Goal: Task Accomplishment & Management: Complete application form

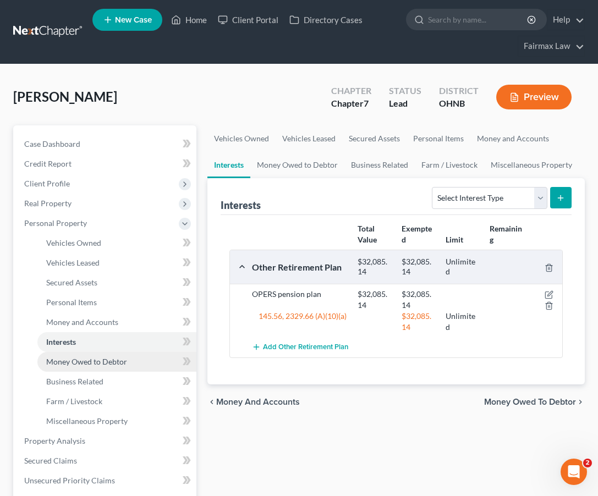
click at [71, 362] on span "Money Owed to Debtor" at bounding box center [86, 361] width 81 height 9
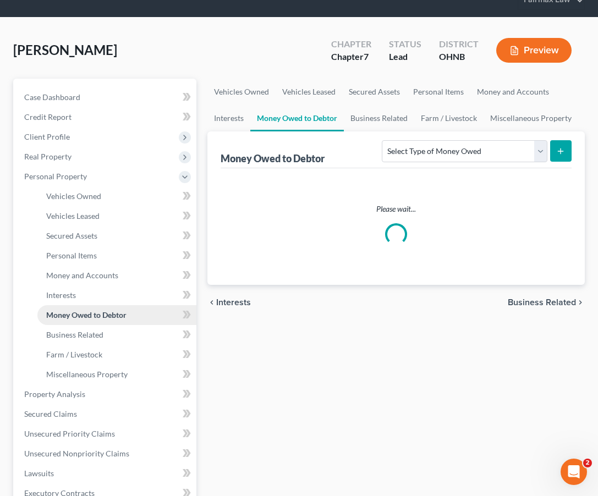
scroll to position [50, 0]
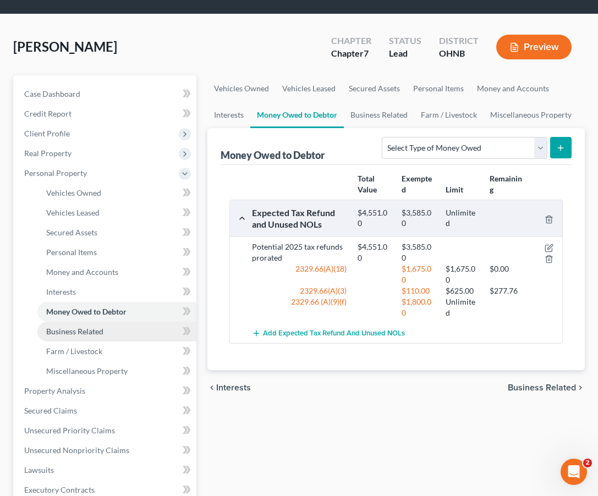
click at [77, 334] on span "Business Related" at bounding box center [74, 331] width 57 height 9
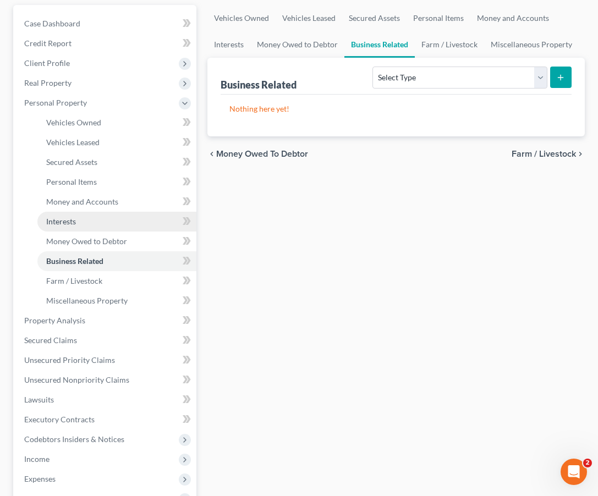
scroll to position [123, 0]
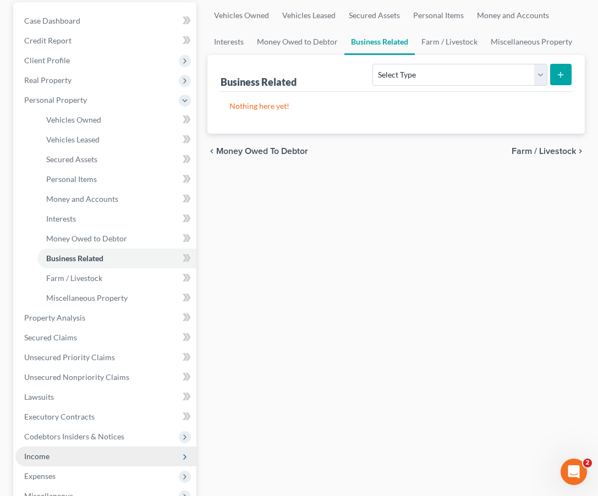
click at [41, 460] on span "Income" at bounding box center [36, 456] width 25 height 9
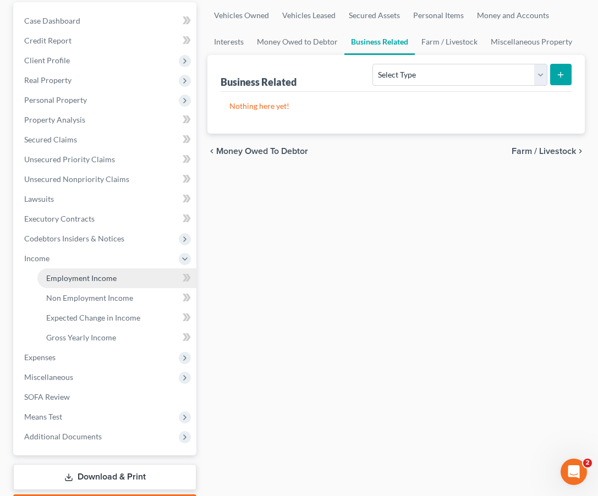
click at [78, 287] on link "Employment Income" at bounding box center [116, 279] width 159 height 20
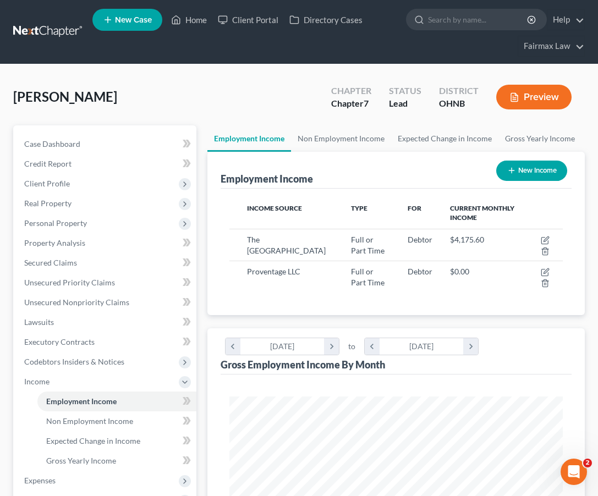
scroll to position [167, 356]
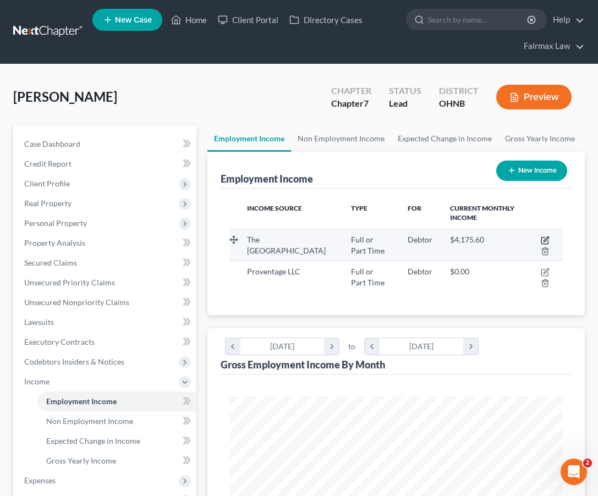
click at [544, 238] on icon "button" at bounding box center [545, 241] width 7 height 7
select select "0"
select select "36"
select select "2"
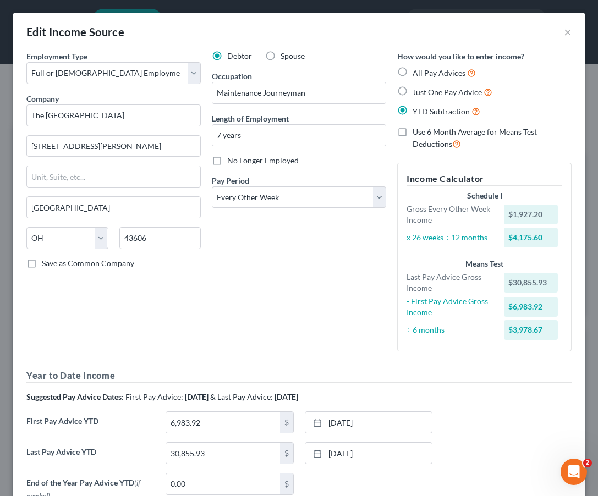
scroll to position [0, 0]
click at [568, 35] on button "×" at bounding box center [568, 31] width 8 height 13
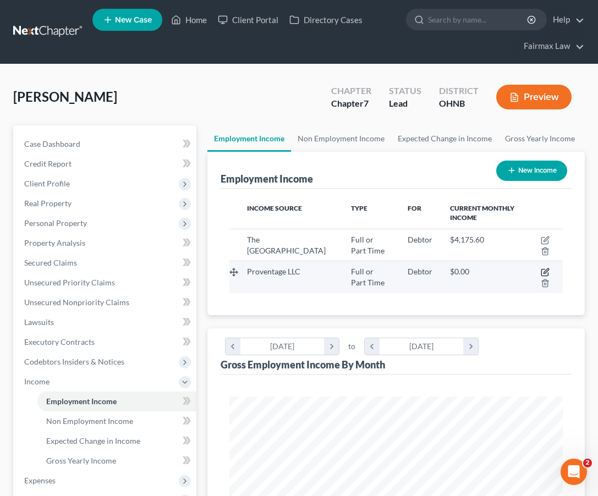
click at [545, 271] on icon "button" at bounding box center [545, 272] width 9 height 9
select select "0"
select select "36"
select select "0"
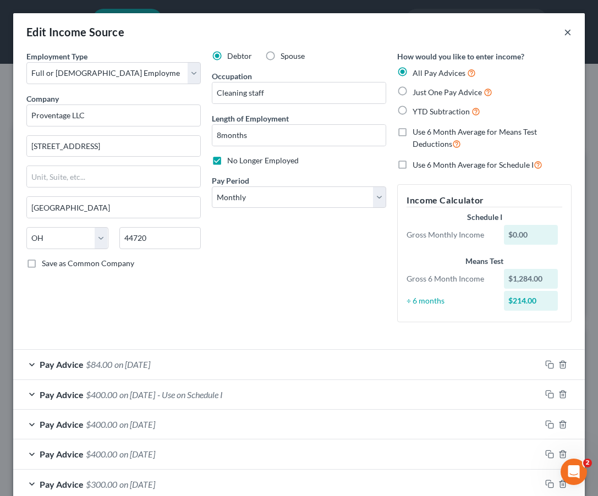
click at [567, 29] on button "×" at bounding box center [568, 31] width 8 height 13
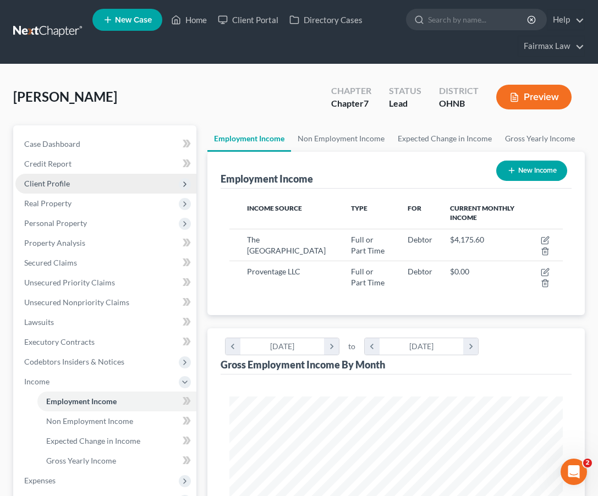
click at [126, 182] on span "Client Profile" at bounding box center [105, 184] width 181 height 20
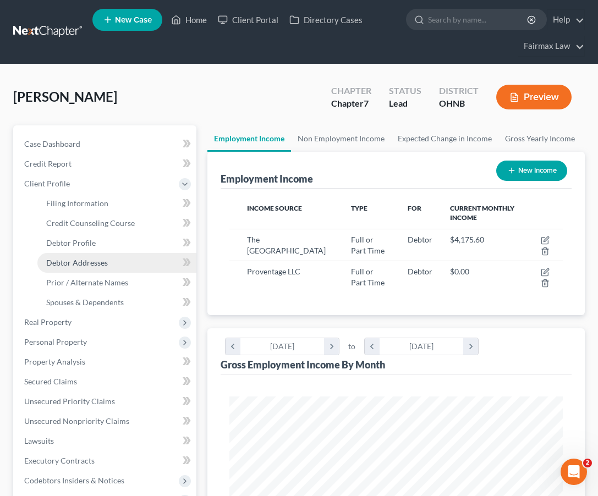
click at [100, 267] on span "Debtor Addresses" at bounding box center [77, 262] width 62 height 9
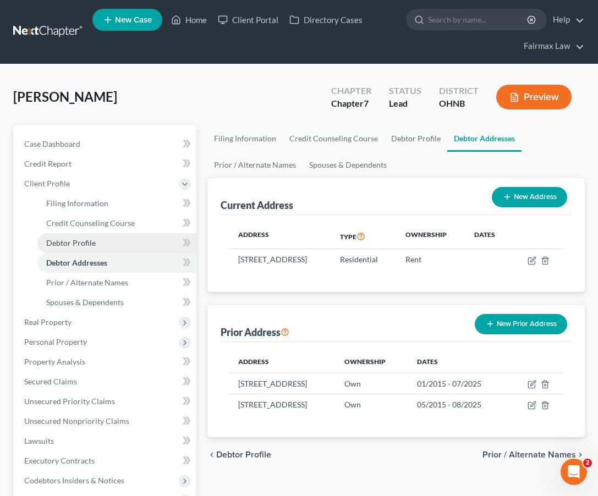
click at [92, 243] on span "Debtor Profile" at bounding box center [71, 242] width 50 height 9
select select "0"
select select "2"
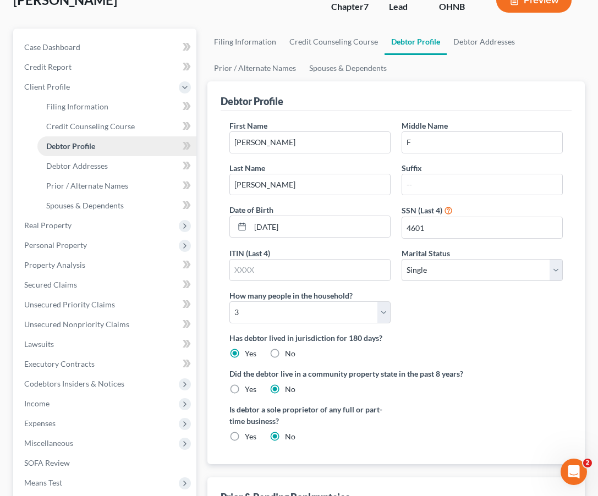
scroll to position [105, 0]
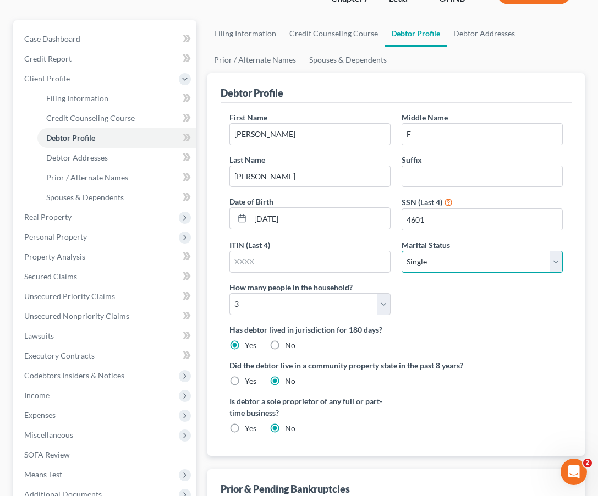
select select "3"
click at [426, 300] on div "First Name [PERSON_NAME] Middle Name F Last Name [PERSON_NAME] Suffix Date of B…" at bounding box center [396, 218] width 345 height 212
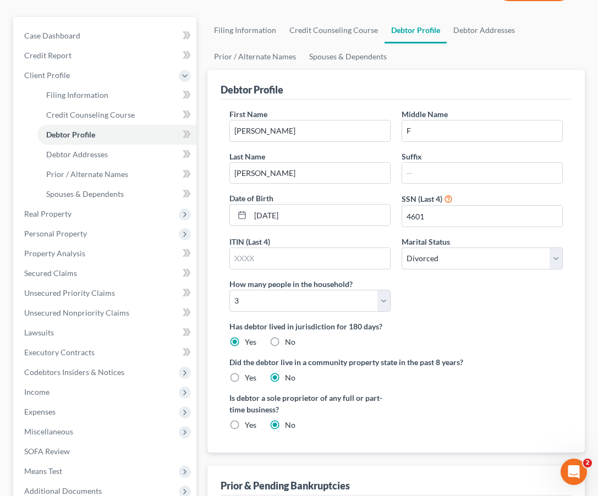
scroll to position [57, 0]
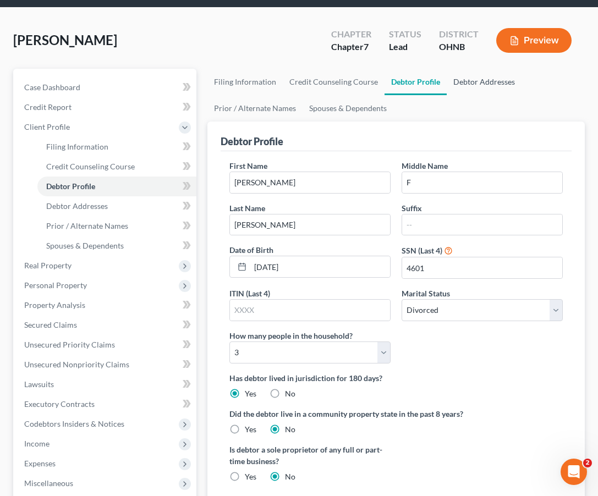
click at [475, 77] on link "Debtor Addresses" at bounding box center [484, 82] width 75 height 26
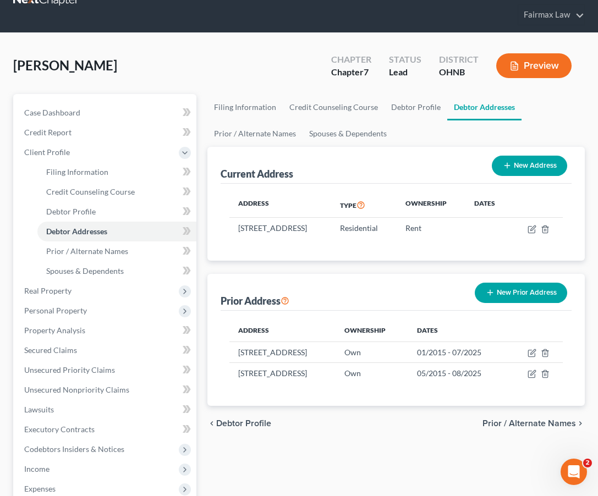
scroll to position [35, 0]
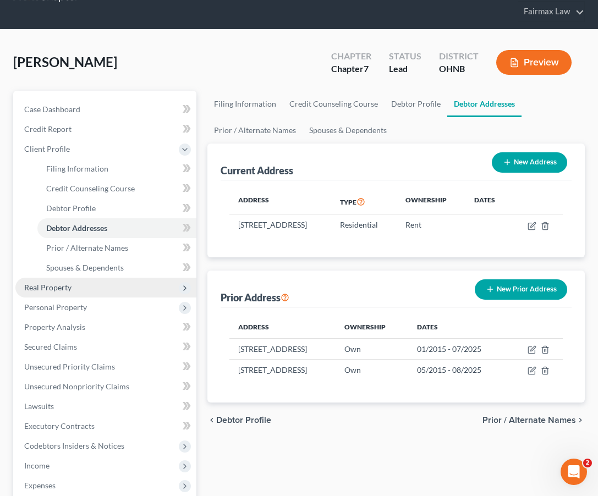
click at [131, 286] on span "Real Property" at bounding box center [105, 288] width 181 height 20
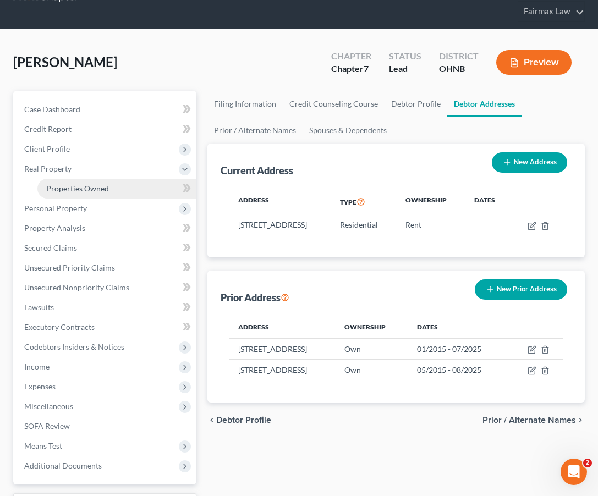
click at [103, 185] on span "Properties Owned" at bounding box center [77, 188] width 63 height 9
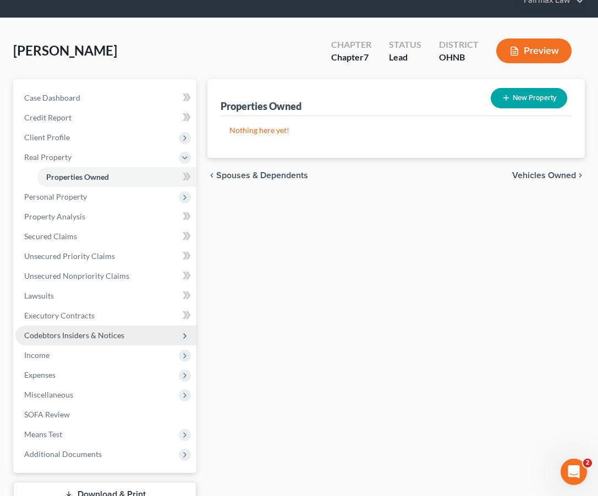
scroll to position [47, 0]
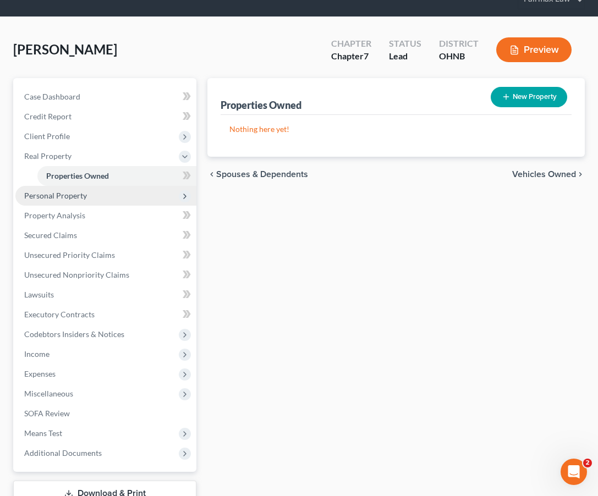
click at [100, 199] on span "Personal Property" at bounding box center [105, 196] width 181 height 20
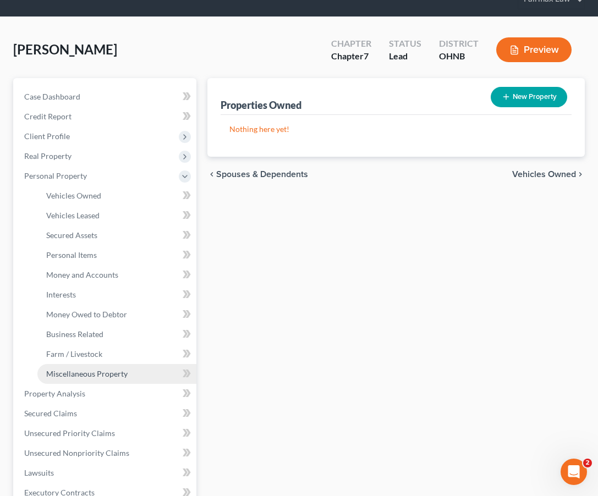
click at [99, 373] on span "Miscellaneous Property" at bounding box center [86, 373] width 81 height 9
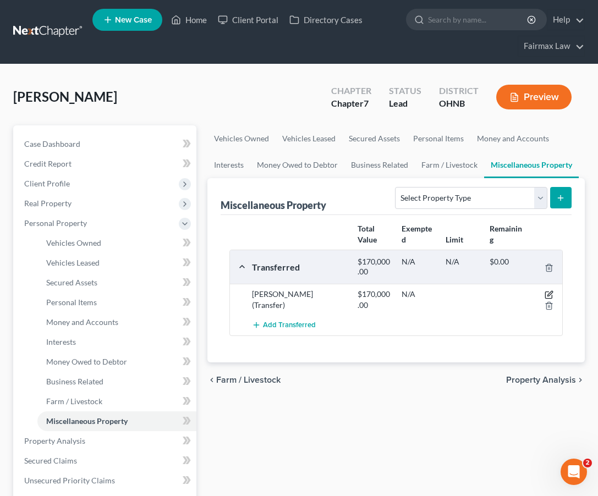
click at [550, 294] on icon "button" at bounding box center [550, 294] width 5 height 5
select select "Ordinary ([DATE])"
select select "36"
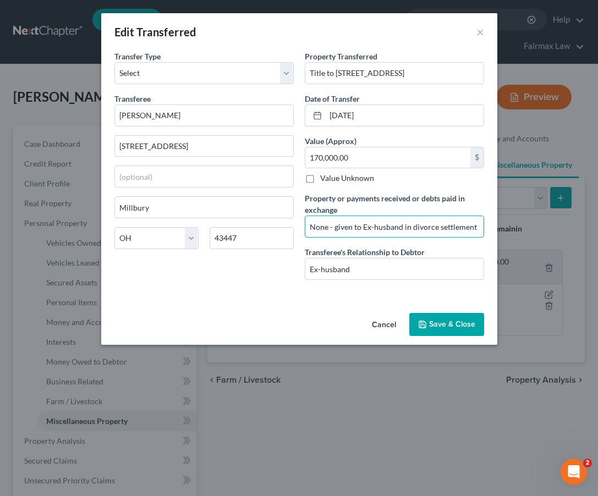
type input "None - given to Ex-husband in divorce settlement"
click at [452, 326] on button "Save & Close" at bounding box center [446, 324] width 75 height 23
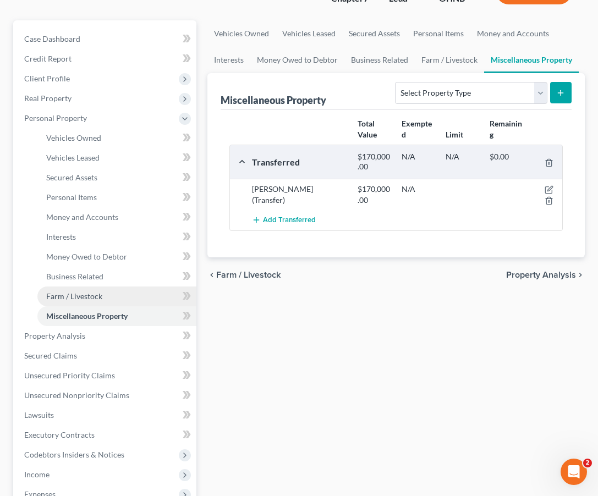
scroll to position [108, 0]
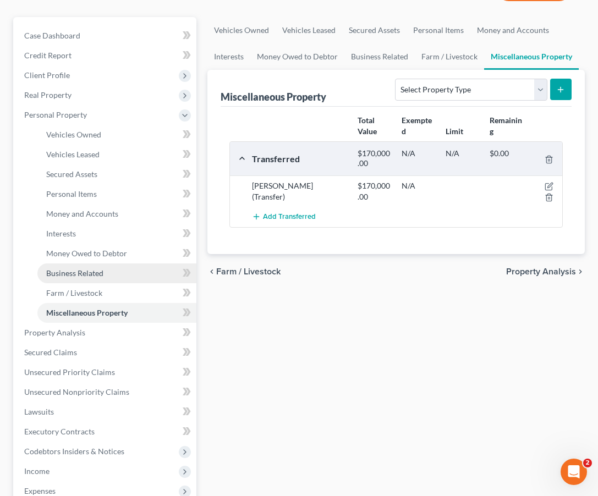
click at [99, 276] on span "Business Related" at bounding box center [74, 273] width 57 height 9
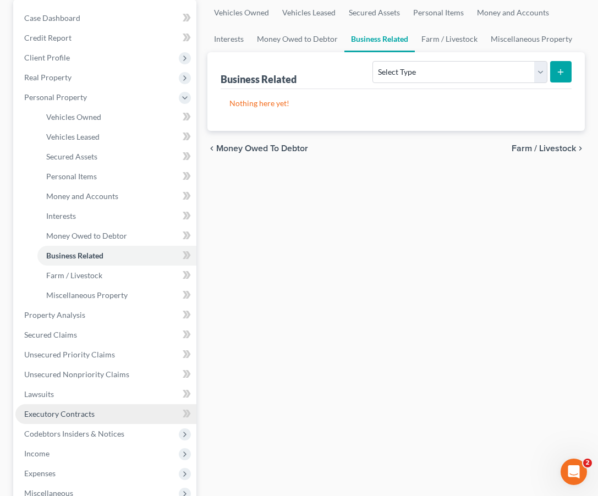
scroll to position [177, 0]
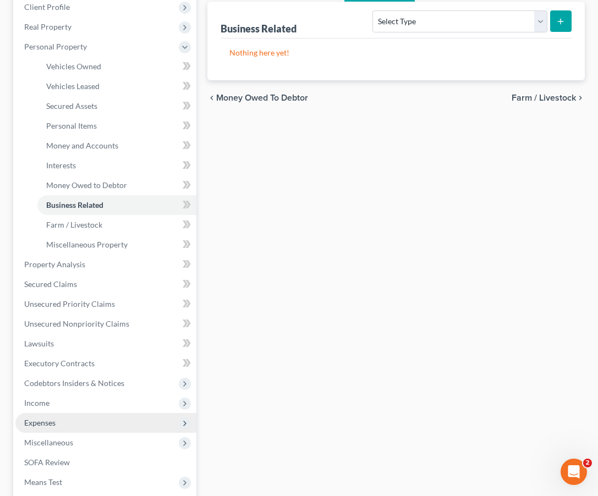
click at [58, 422] on span "Expenses" at bounding box center [105, 423] width 181 height 20
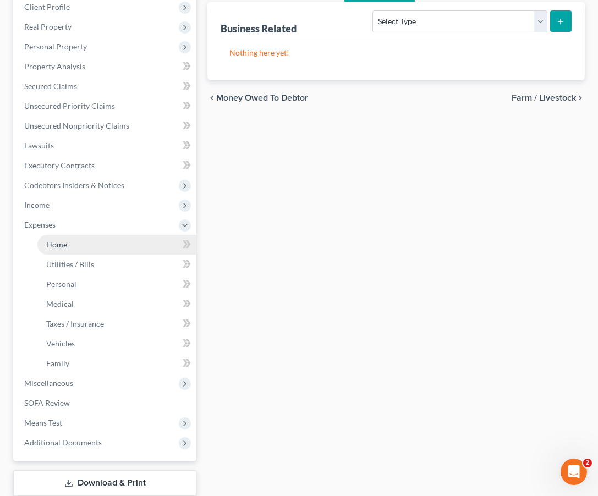
click at [78, 244] on link "Home" at bounding box center [116, 245] width 159 height 20
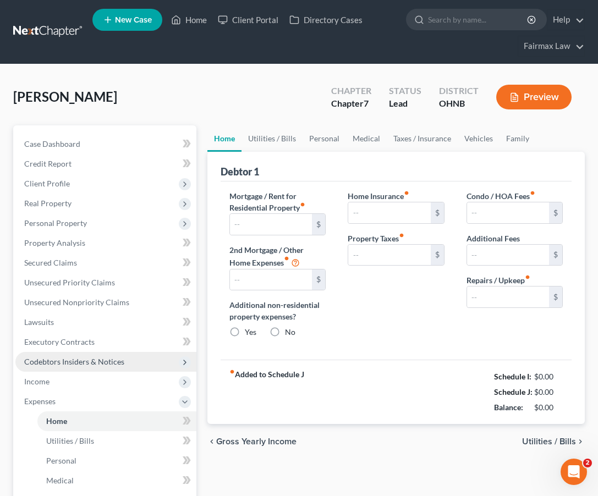
type input "1,300.00"
type input "0.00"
radio input "true"
type input "0.00"
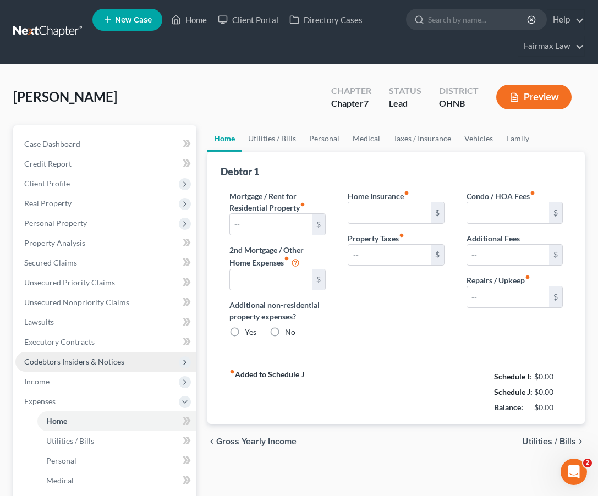
type input "0.00"
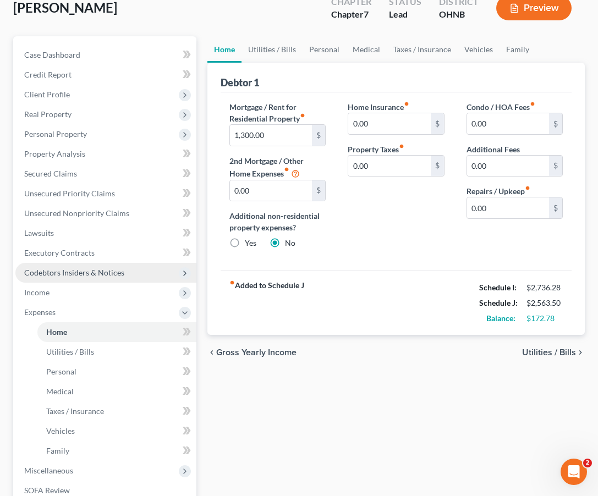
scroll to position [100, 0]
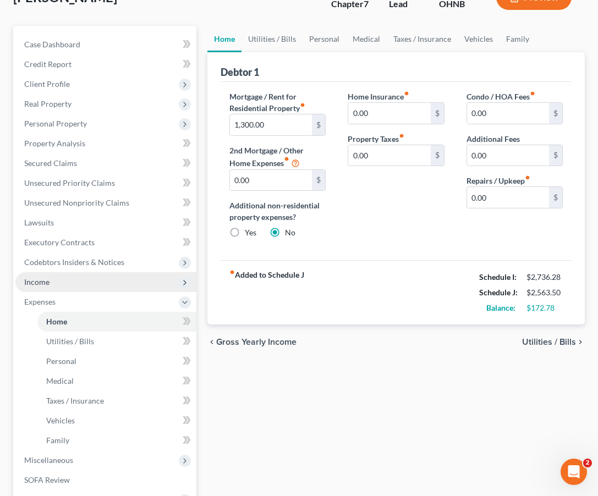
click at [89, 288] on span "Income" at bounding box center [105, 282] width 181 height 20
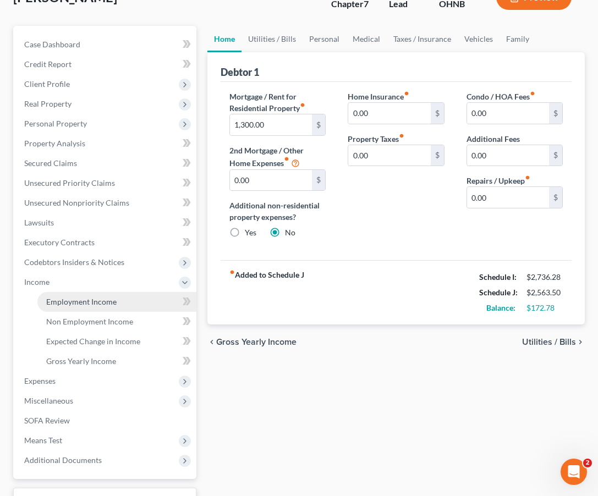
click at [85, 306] on span "Employment Income" at bounding box center [81, 301] width 70 height 9
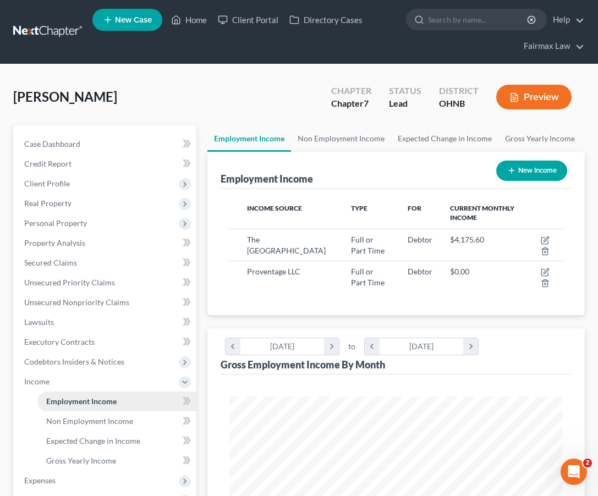
scroll to position [167, 356]
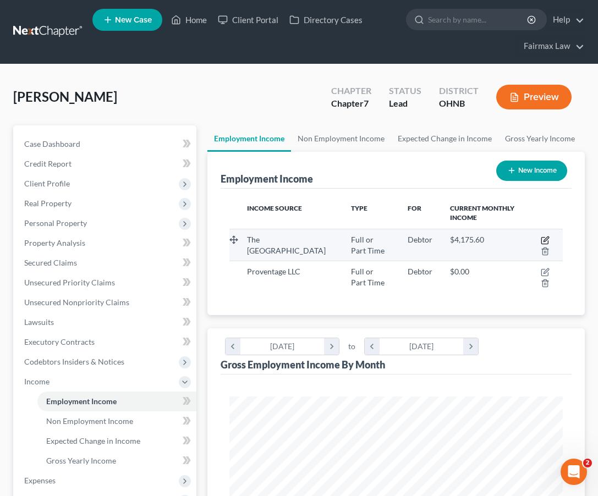
click at [545, 239] on icon "button" at bounding box center [546, 239] width 5 height 5
select select "0"
select select "36"
select select "2"
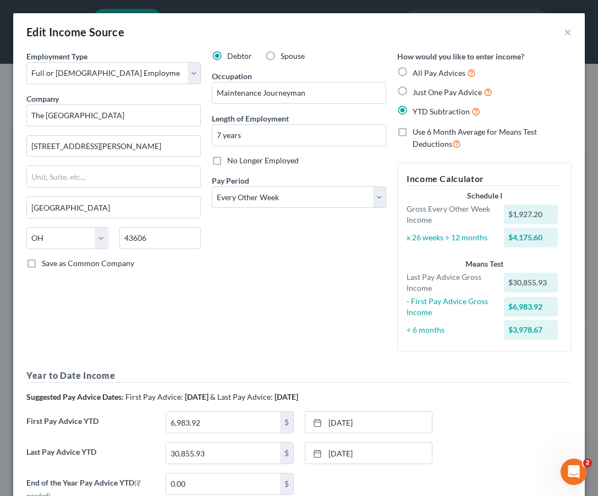
click at [133, 334] on div "Employment Type * Select Full or [DEMOGRAPHIC_DATA] Employment Self Employment …" at bounding box center [113, 206] width 185 height 310
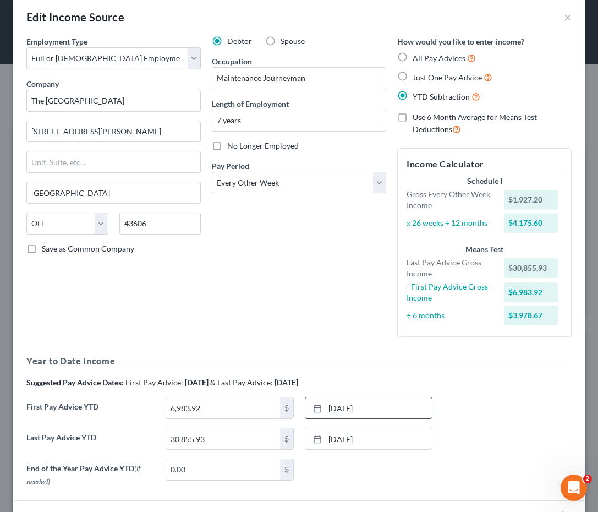
click at [314, 404] on icon at bounding box center [317, 408] width 9 height 9
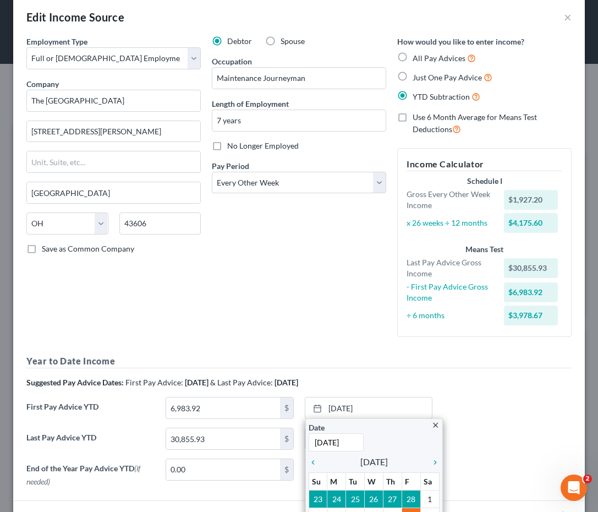
type input "[DATE]"
click at [324, 336] on div "Debtor Spouse Occupation Maintenance Journeyman Length of Employment 7 years No…" at bounding box center [298, 191] width 185 height 310
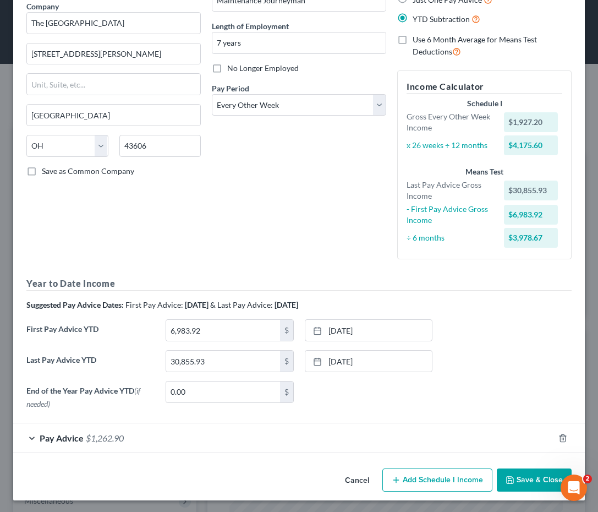
scroll to position [92, 0]
click at [525, 477] on button "Save & Close" at bounding box center [534, 480] width 75 height 23
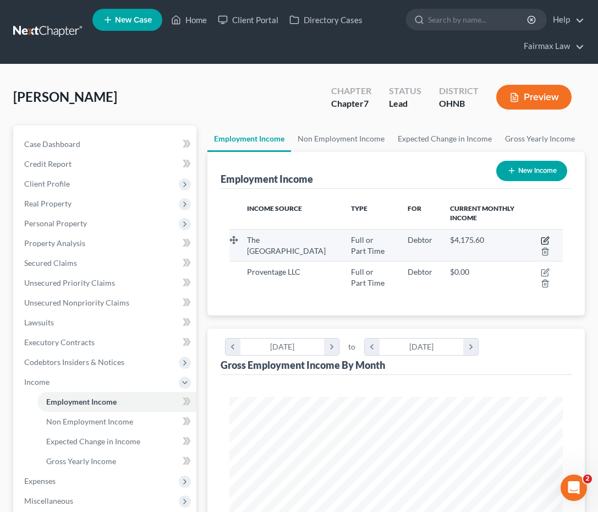
click at [545, 242] on icon "button" at bounding box center [546, 239] width 5 height 5
select select "0"
select select "36"
select select "2"
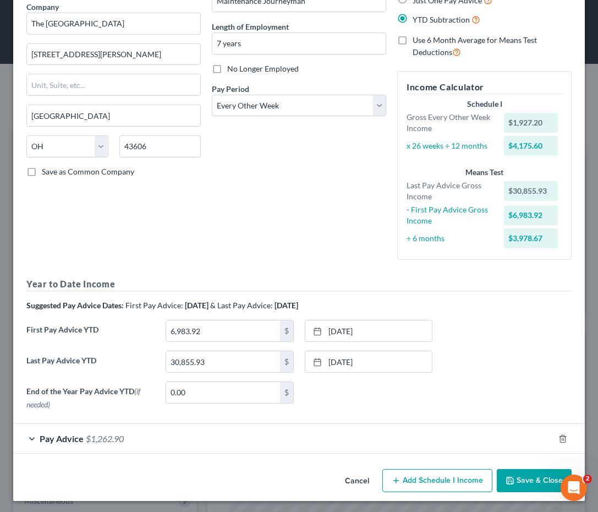
click at [368, 483] on button "Cancel" at bounding box center [357, 481] width 42 height 22
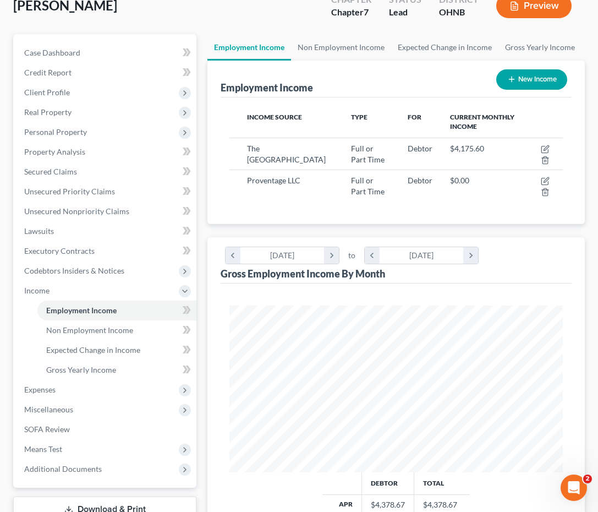
scroll to position [117, 0]
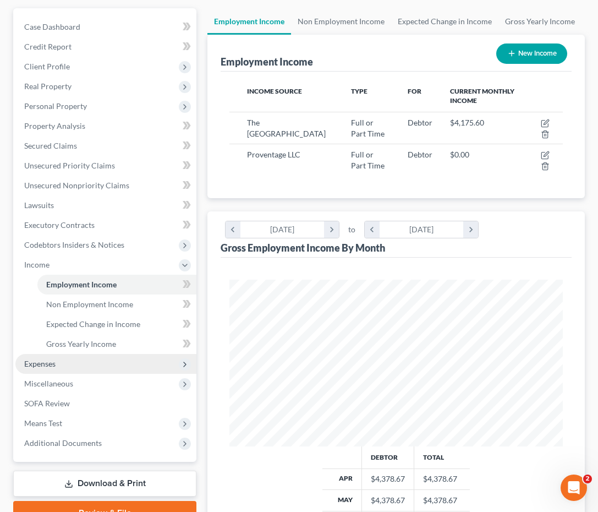
click at [51, 367] on span "Expenses" at bounding box center [39, 363] width 31 height 9
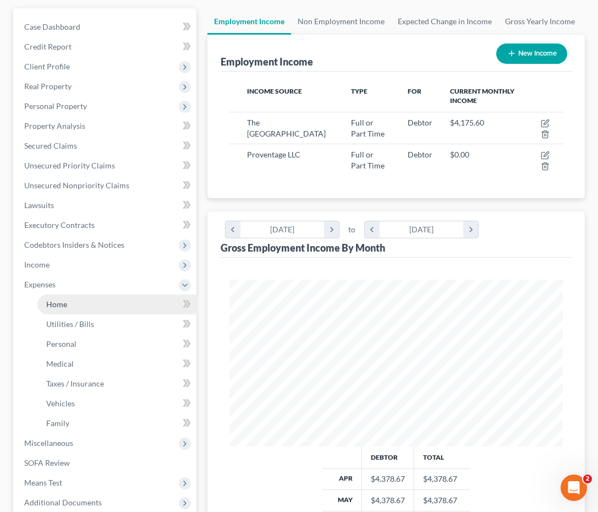
click at [81, 302] on link "Home" at bounding box center [116, 304] width 159 height 20
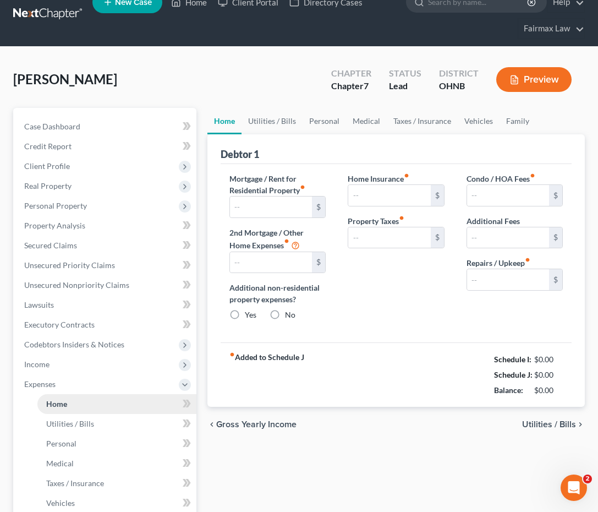
type input "1,300.00"
type input "0.00"
radio input "true"
type input "0.00"
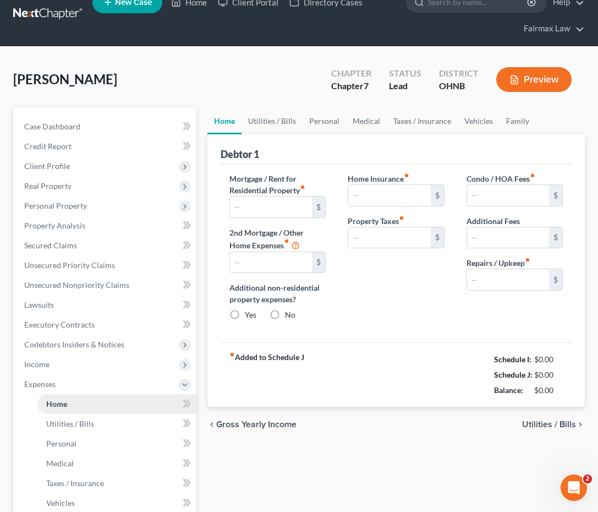
type input "0.00"
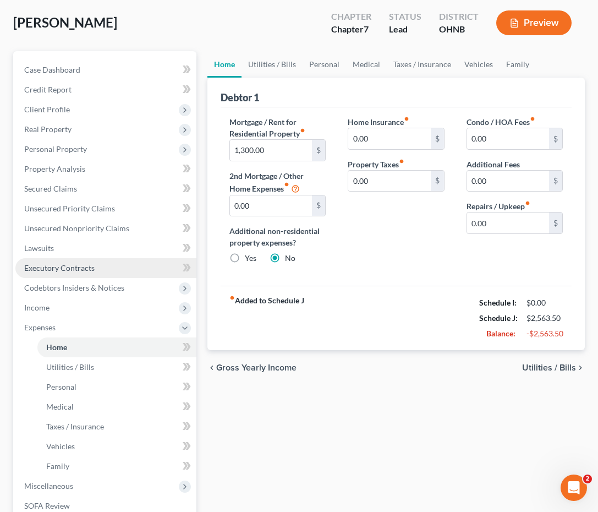
scroll to position [77, 0]
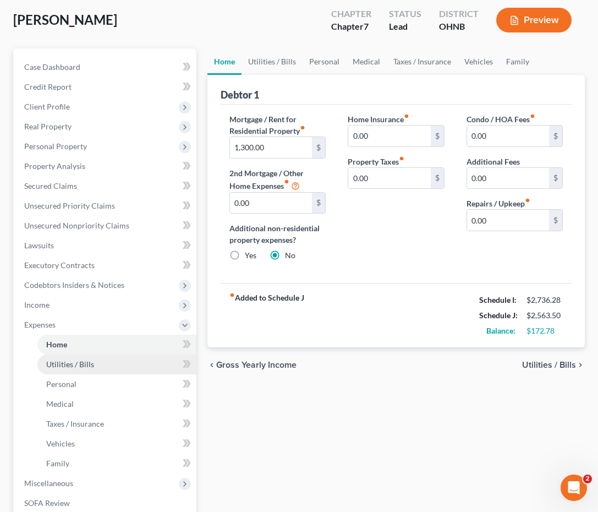
click at [69, 367] on span "Utilities / Bills" at bounding box center [70, 363] width 48 height 9
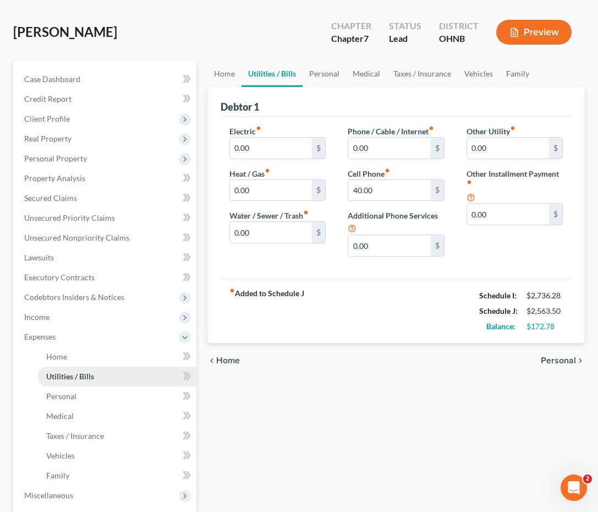
scroll to position [67, 0]
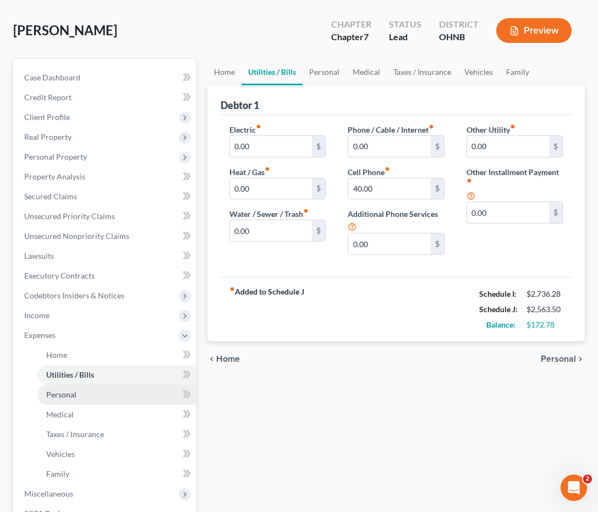
click at [65, 392] on span "Personal" at bounding box center [61, 394] width 30 height 9
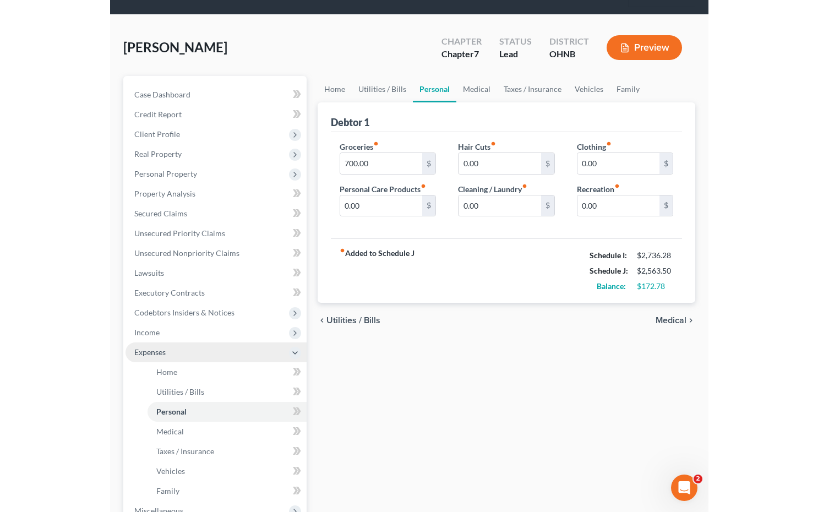
scroll to position [50, 0]
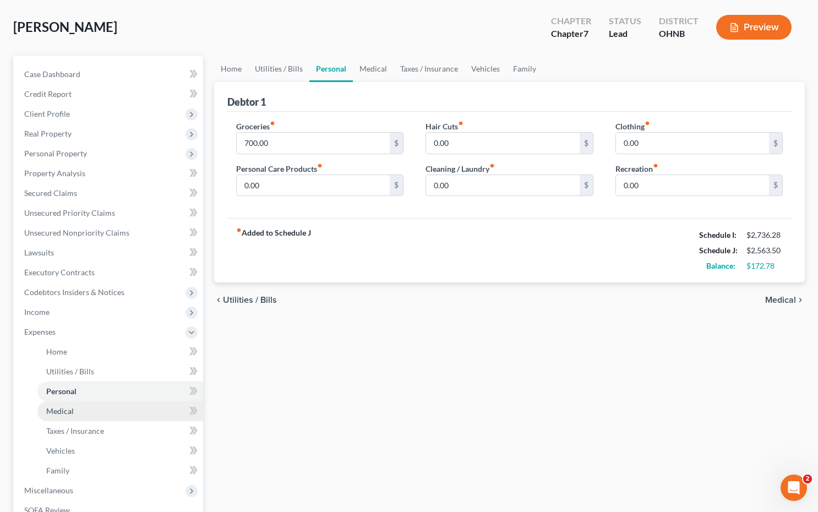
click at [87, 414] on link "Medical" at bounding box center [120, 411] width 166 height 20
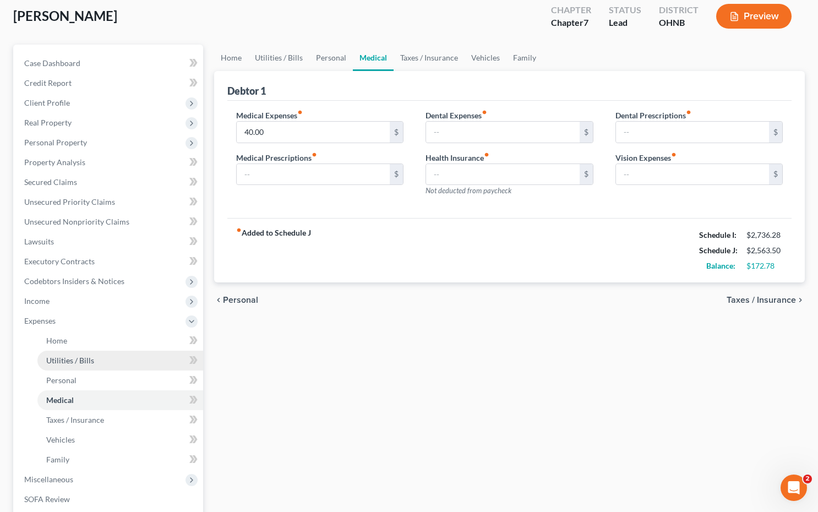
scroll to position [63, 0]
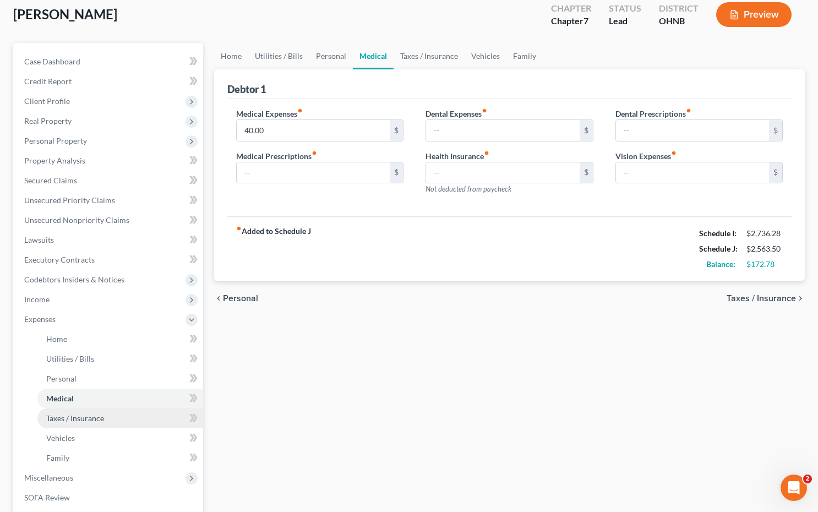
click at [85, 417] on span "Taxes / Insurance" at bounding box center [75, 417] width 58 height 9
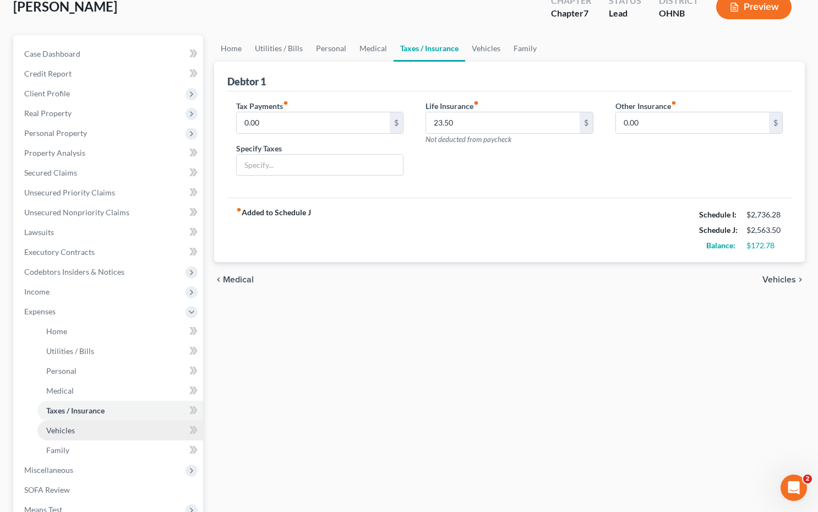
click at [78, 428] on link "Vehicles" at bounding box center [120, 430] width 166 height 20
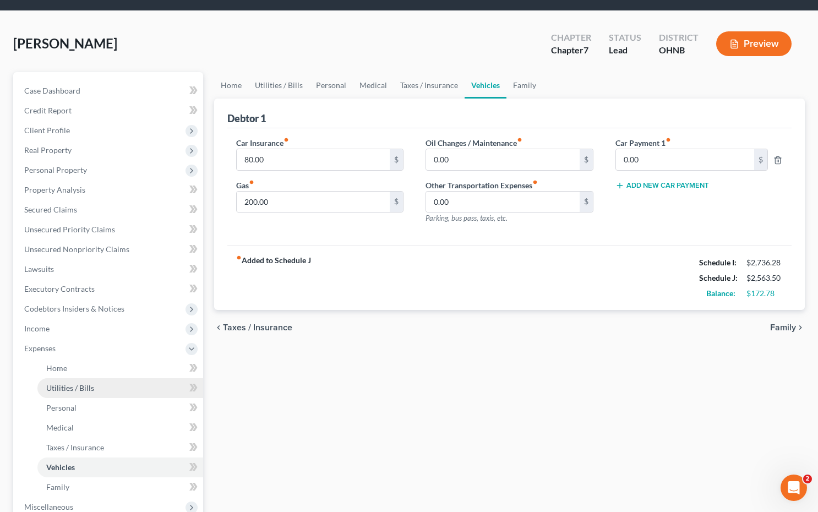
scroll to position [41, 0]
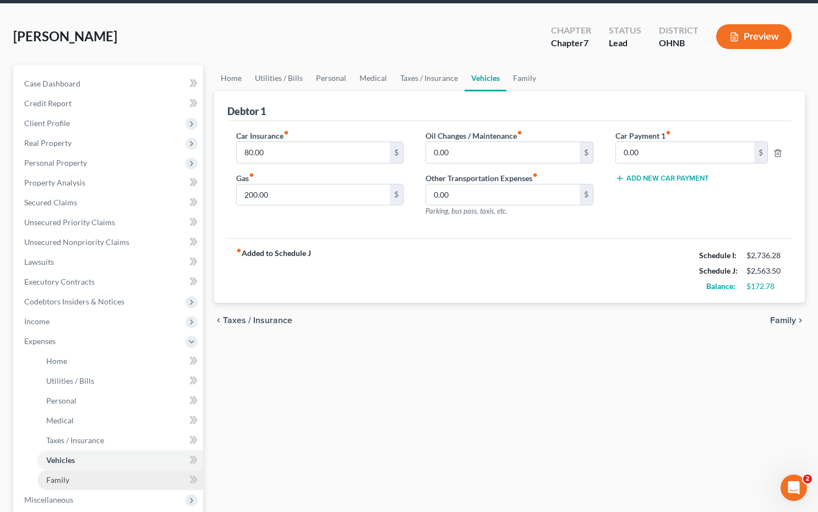
click at [61, 475] on span "Family" at bounding box center [57, 479] width 23 height 9
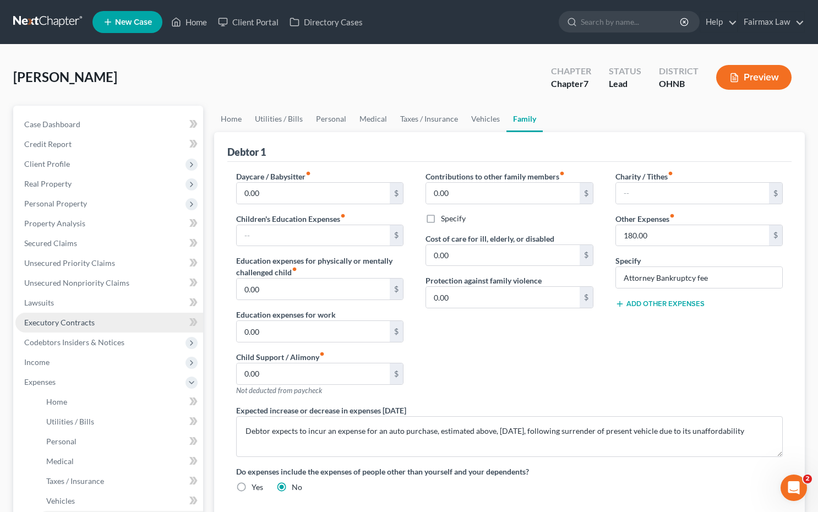
click at [63, 321] on span "Executory Contracts" at bounding box center [59, 322] width 70 height 9
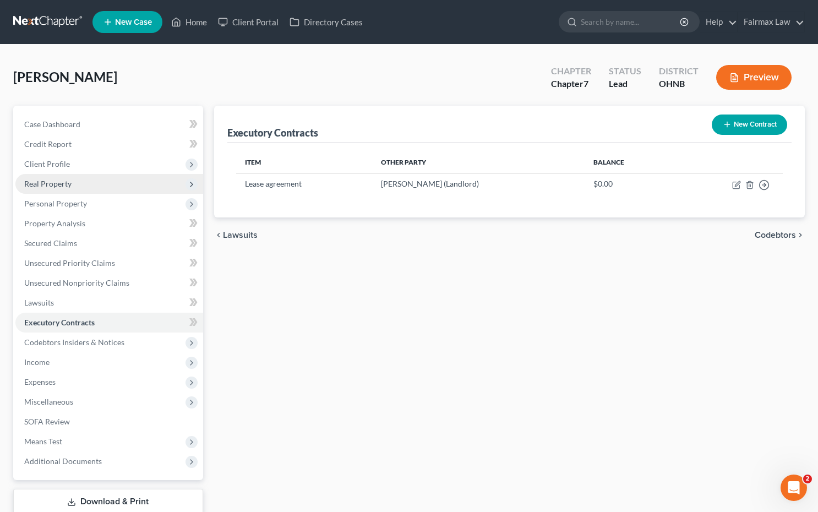
click at [100, 190] on span "Real Property" at bounding box center [109, 184] width 188 height 20
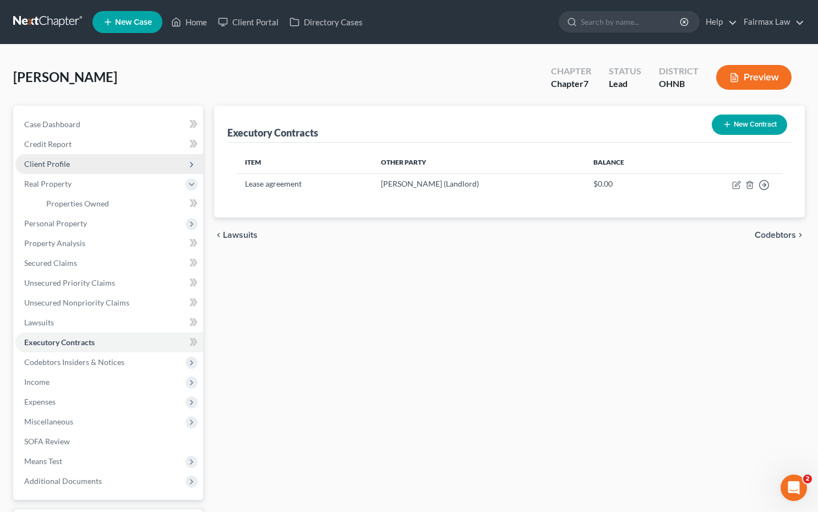
click at [107, 171] on span "Client Profile" at bounding box center [109, 164] width 188 height 20
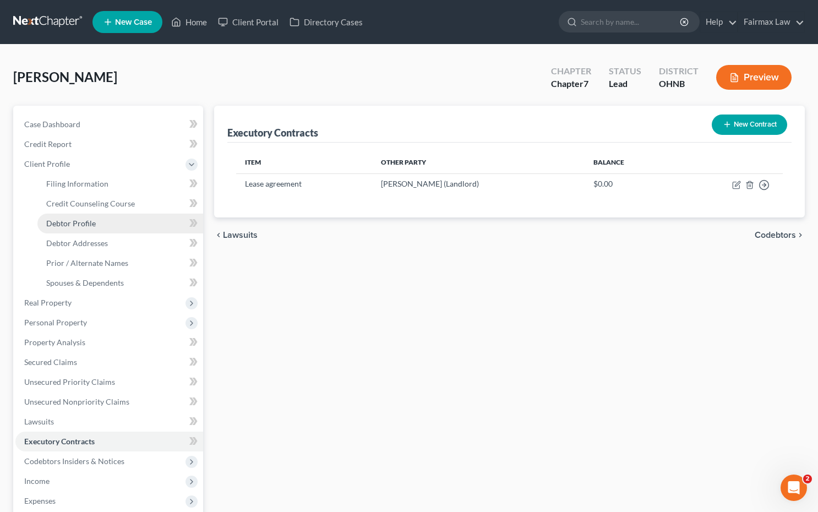
click at [78, 227] on span "Debtor Profile" at bounding box center [71, 222] width 50 height 9
select select "3"
select select "2"
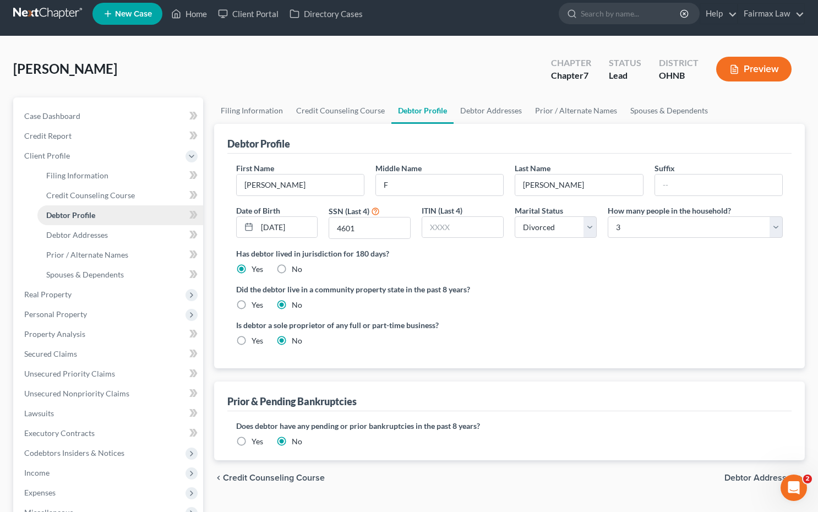
scroll to position [14, 0]
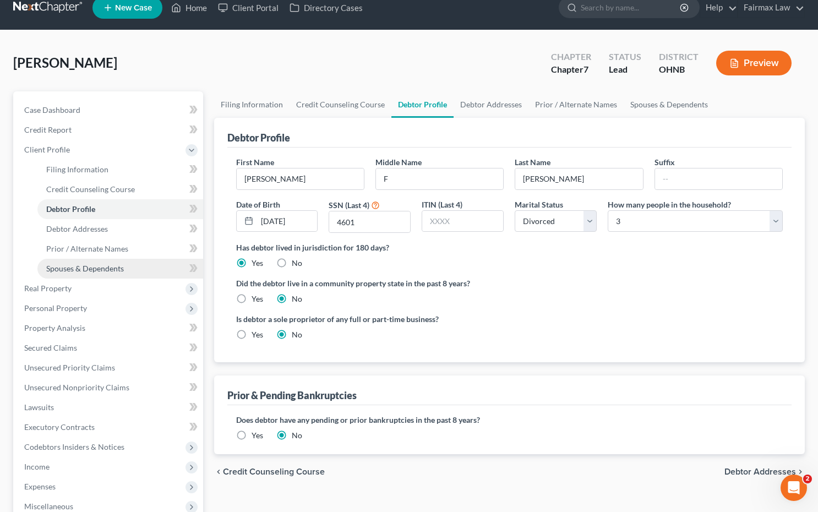
click at [86, 272] on span "Spouses & Dependents" at bounding box center [85, 268] width 78 height 9
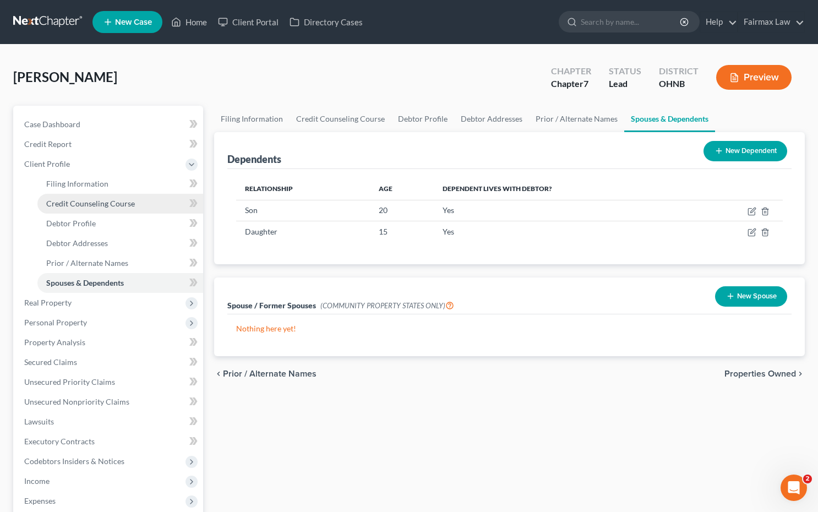
click at [92, 197] on link "Credit Counseling Course" at bounding box center [120, 204] width 166 height 20
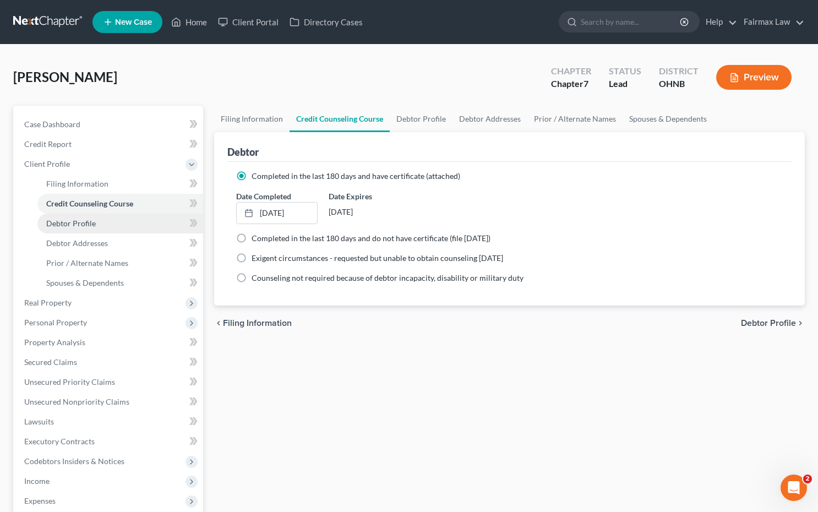
click at [84, 221] on span "Debtor Profile" at bounding box center [71, 222] width 50 height 9
select select "3"
select select "2"
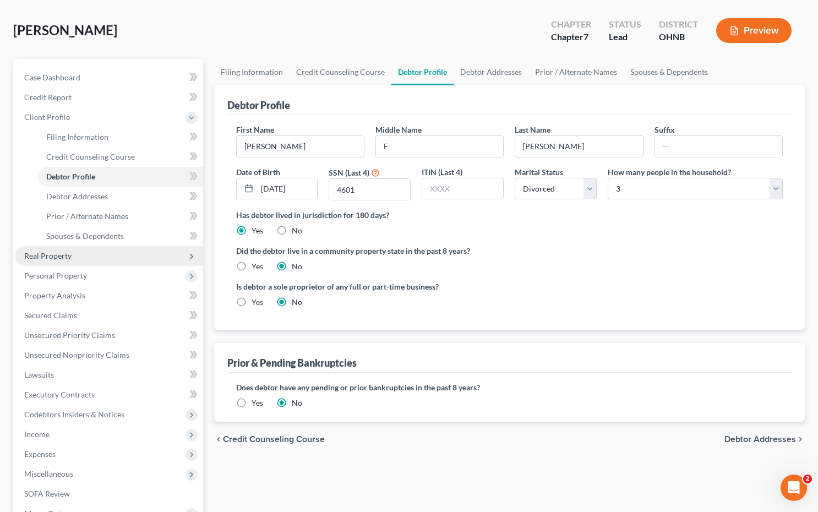
click at [76, 260] on span "Real Property" at bounding box center [109, 256] width 188 height 20
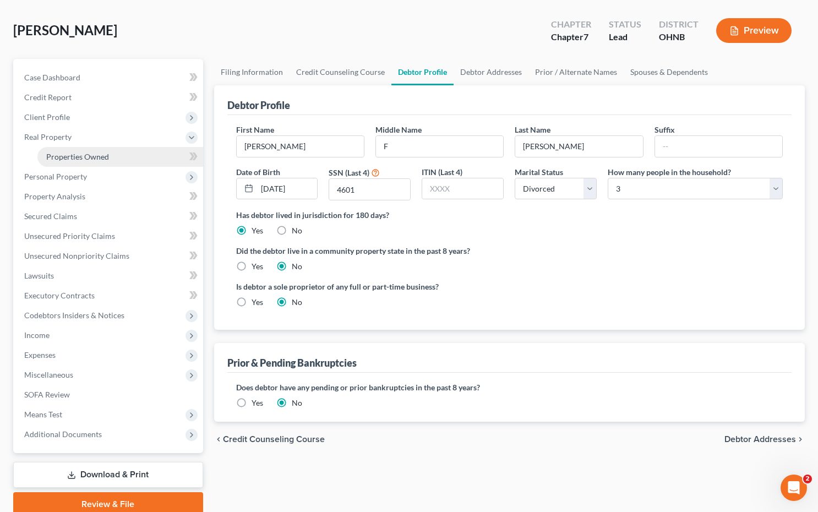
click at [81, 162] on link "Properties Owned" at bounding box center [120, 157] width 166 height 20
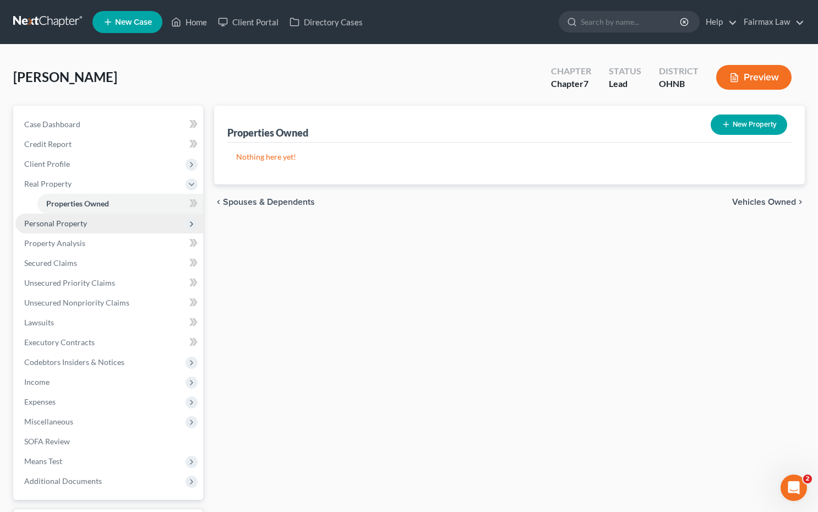
click at [76, 224] on span "Personal Property" at bounding box center [55, 222] width 63 height 9
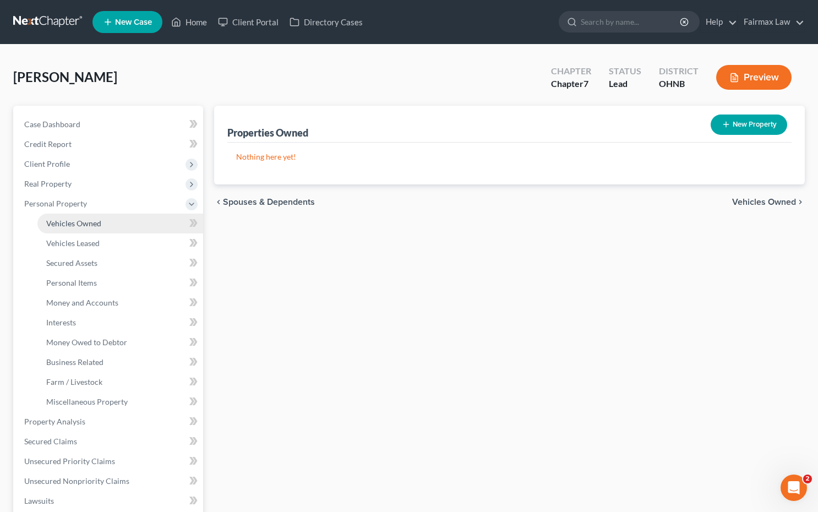
click at [76, 229] on link "Vehicles Owned" at bounding box center [120, 224] width 166 height 20
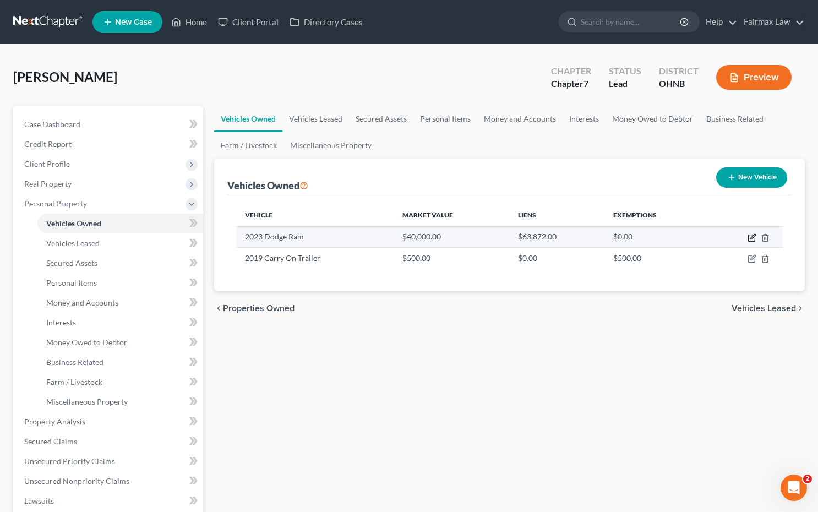
click at [598, 238] on icon "button" at bounding box center [752, 236] width 5 height 5
select select "0"
select select "3"
select select "1"
select select "0"
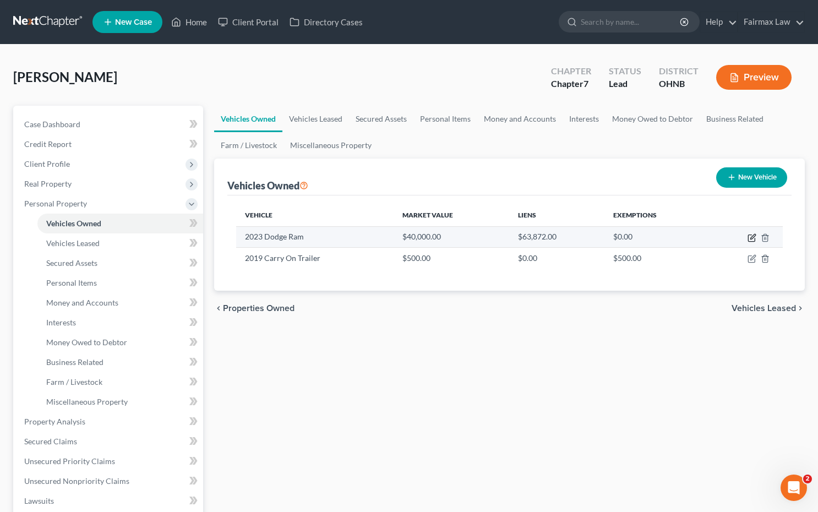
select select "26"
select select "0"
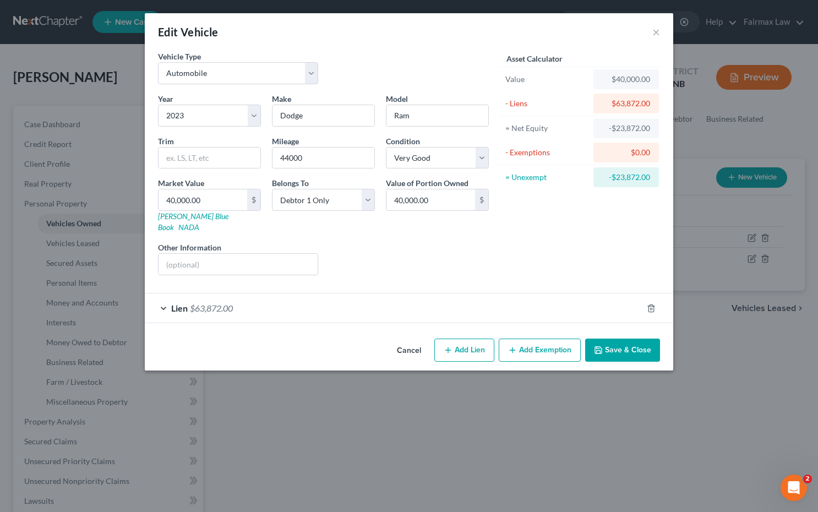
click at [569, 302] on div "Lien $63,872.00" at bounding box center [394, 307] width 498 height 29
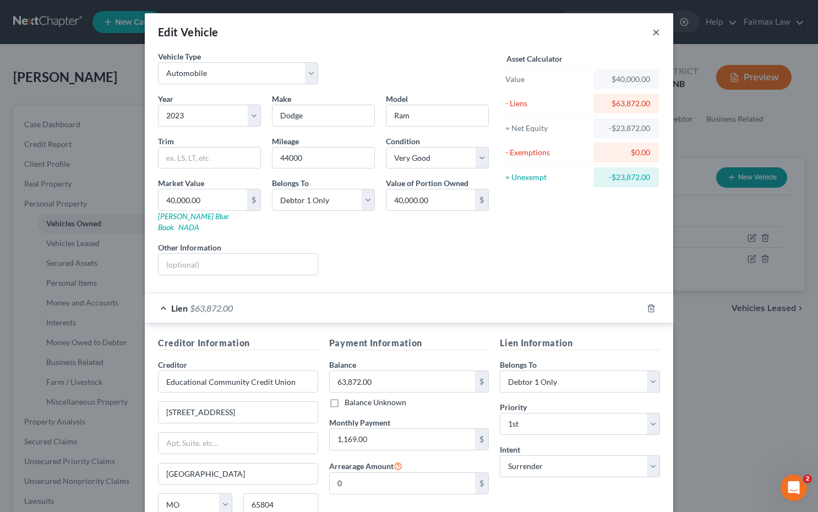
click at [598, 31] on button "×" at bounding box center [656, 31] width 8 height 13
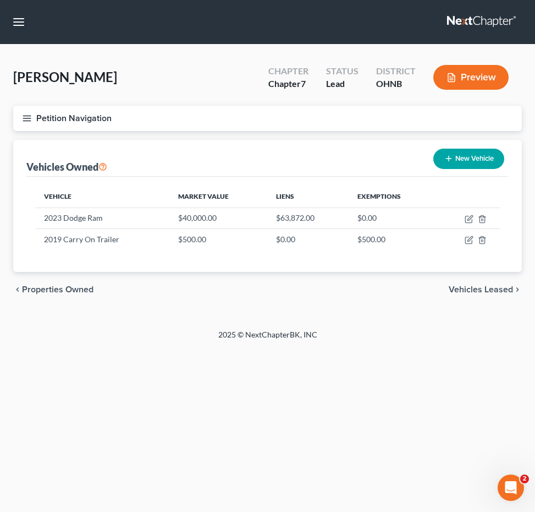
click at [31, 118] on line "button" at bounding box center [27, 118] width 8 height 0
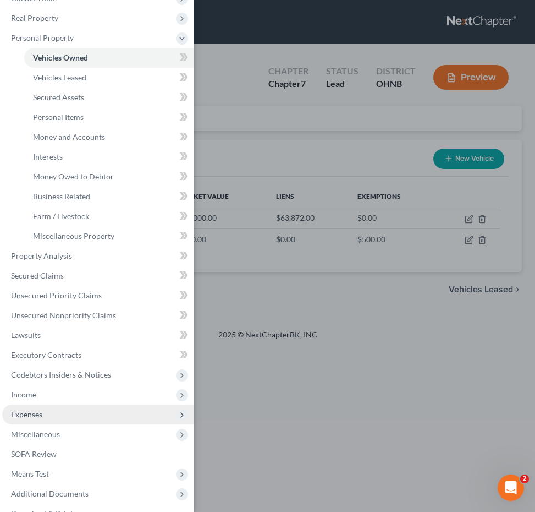
click at [72, 412] on span "Expenses" at bounding box center [98, 415] width 192 height 20
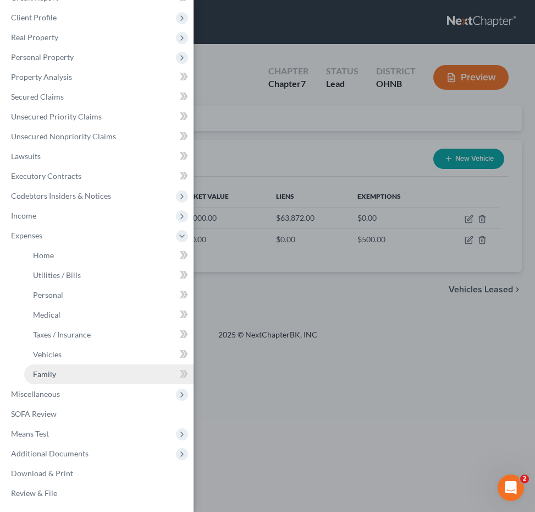
scroll to position [41, 0]
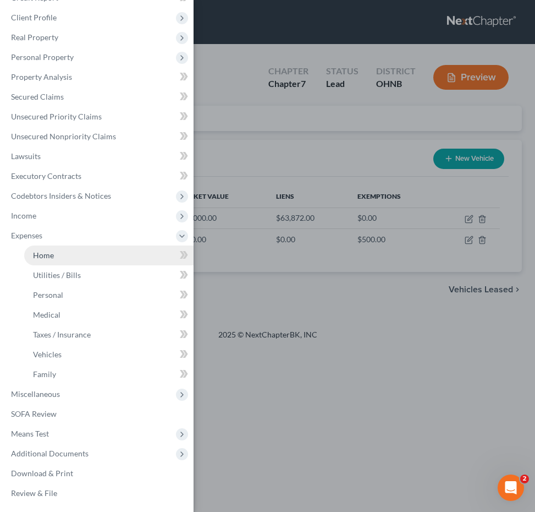
click at [103, 260] on link "Home" at bounding box center [109, 255] width 170 height 20
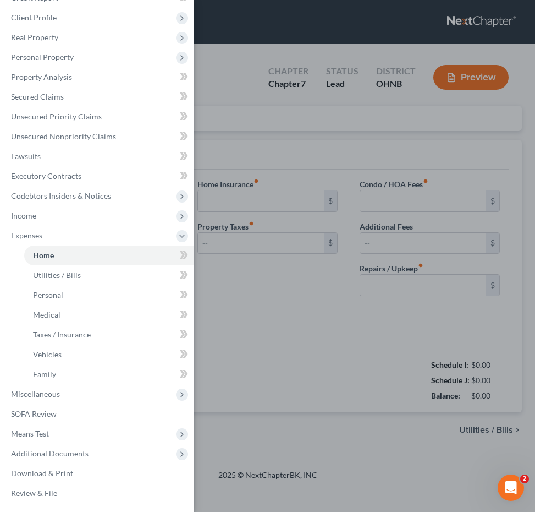
type input "1,300.00"
type input "0.00"
radio input "true"
type input "0.00"
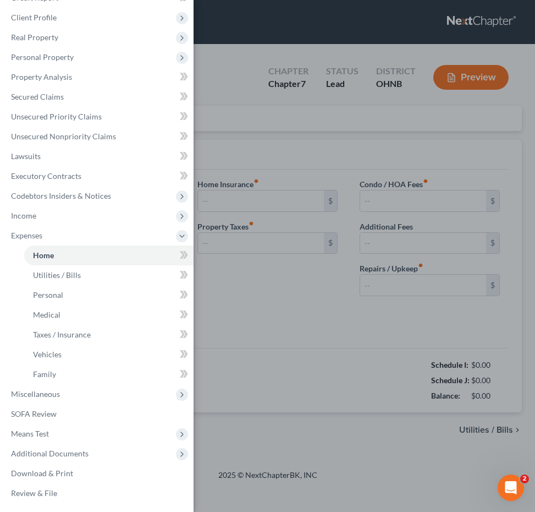
type input "0.00"
click at [215, 309] on div "Case Dashboard Payments Invoices Payments Payments Credit Report Client Profile" at bounding box center [267, 256] width 535 height 512
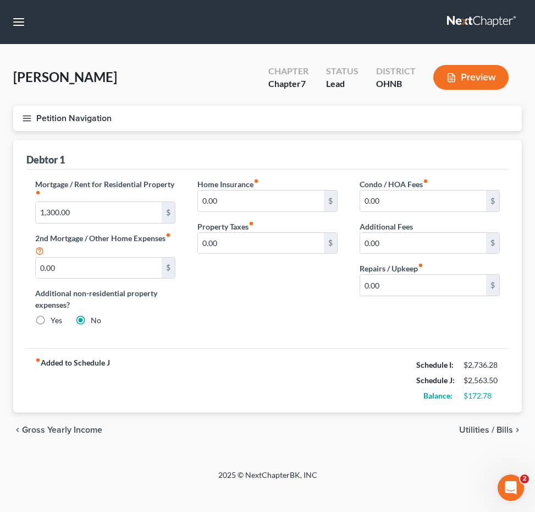
click at [487, 428] on span "Utilities / Bills" at bounding box center [487, 429] width 54 height 9
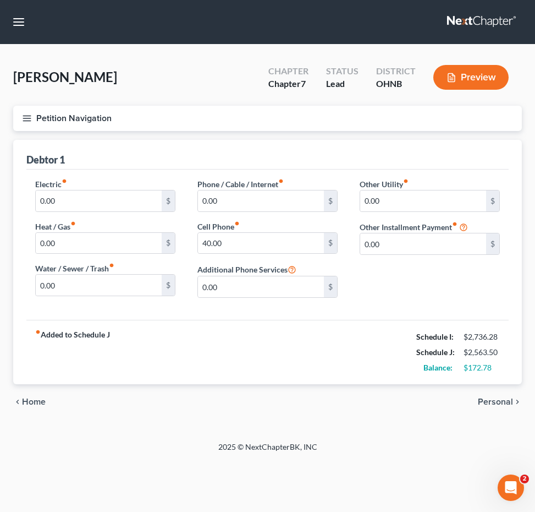
click at [511, 402] on span "Personal" at bounding box center [495, 401] width 35 height 9
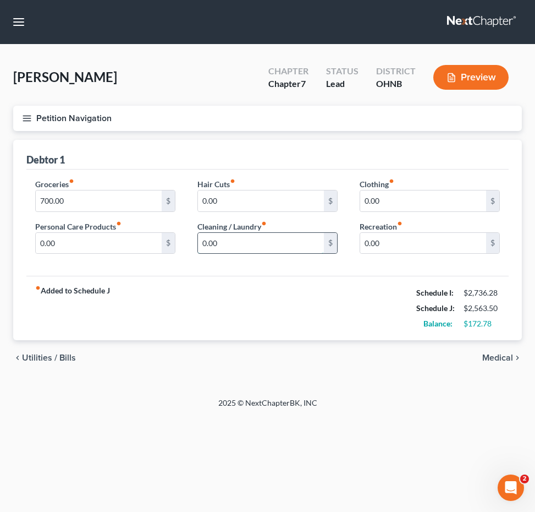
click at [203, 243] on input "0.00" at bounding box center [261, 243] width 126 height 21
type input "50.00"
click at [40, 242] on input "0.00" at bounding box center [99, 243] width 126 height 21
type input "50.00"
click at [507, 356] on span "Medical" at bounding box center [498, 357] width 31 height 9
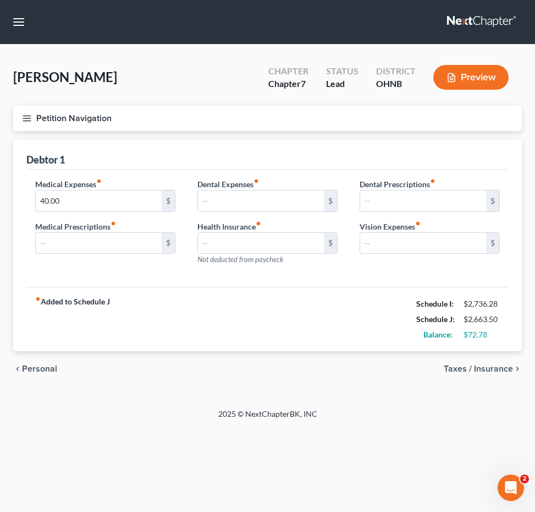
click at [499, 371] on span "Taxes / Insurance" at bounding box center [478, 368] width 69 height 9
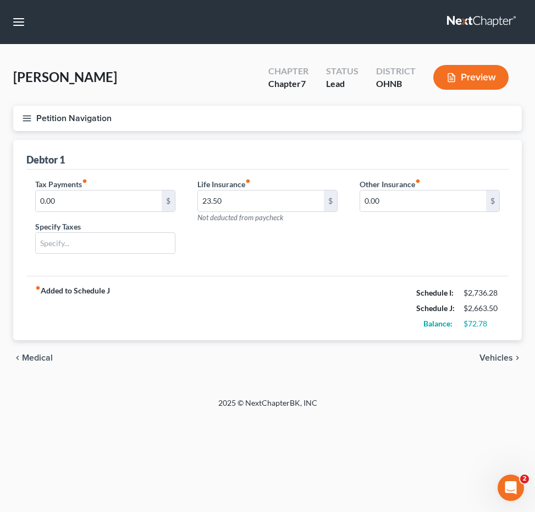
click at [501, 357] on span "Vehicles" at bounding box center [497, 357] width 34 height 9
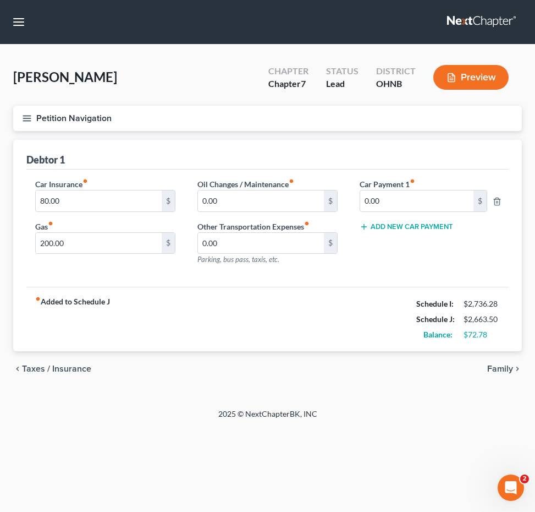
click at [63, 371] on span "Taxes / Insurance" at bounding box center [56, 368] width 69 height 9
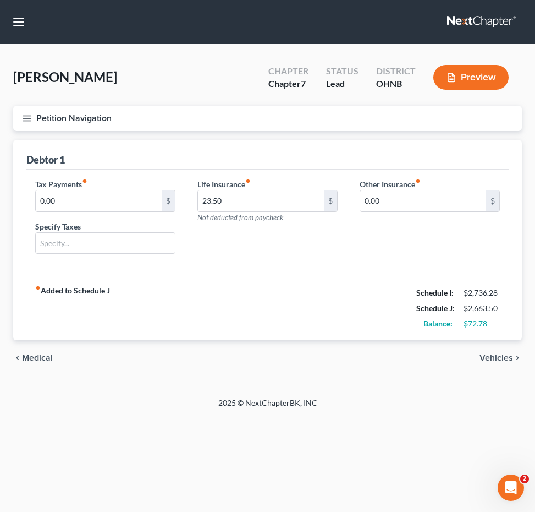
click at [43, 357] on span "Medical" at bounding box center [37, 357] width 31 height 9
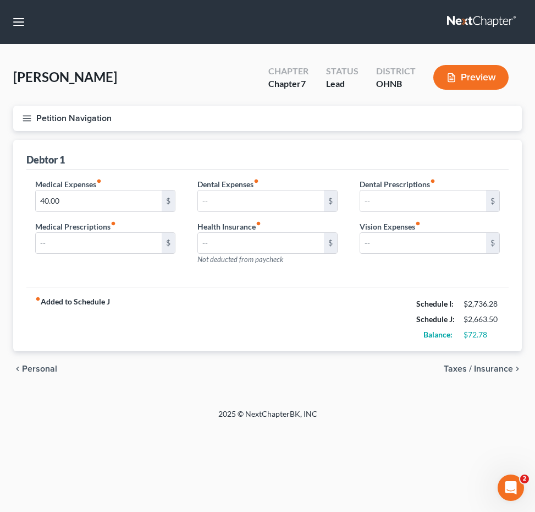
click at [39, 365] on span "Personal" at bounding box center [39, 368] width 35 height 9
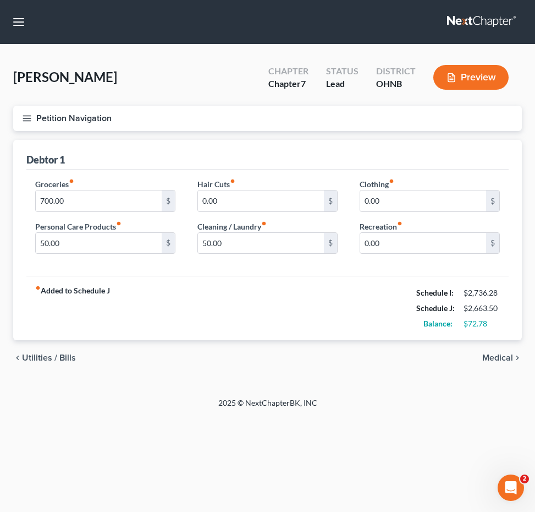
click at [39, 365] on div "chevron_left Utilities / Bills Medical chevron_right" at bounding box center [267, 357] width 509 height 35
click at [39, 354] on span "Utilities / Bills" at bounding box center [49, 357] width 54 height 9
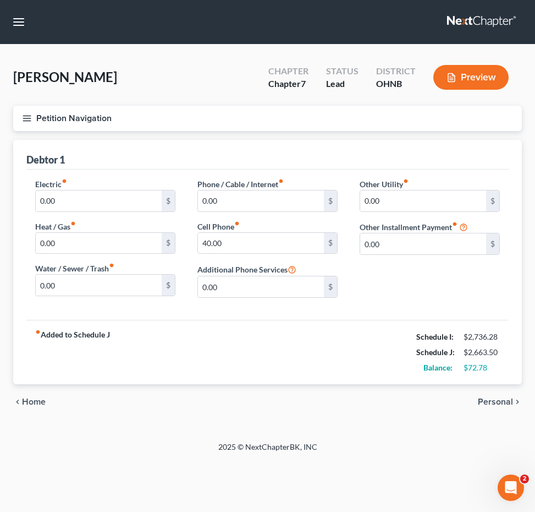
click at [40, 355] on strong "fiber_manual_record Added to Schedule J" at bounding box center [72, 352] width 75 height 46
click at [39, 397] on span "Home" at bounding box center [34, 401] width 24 height 9
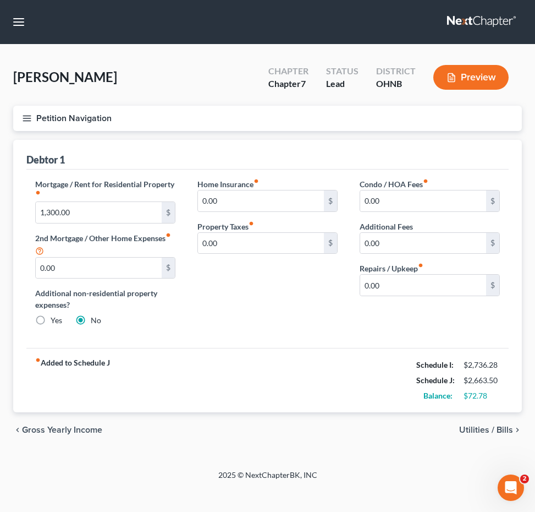
click at [64, 425] on span "Gross Yearly Income" at bounding box center [62, 429] width 80 height 9
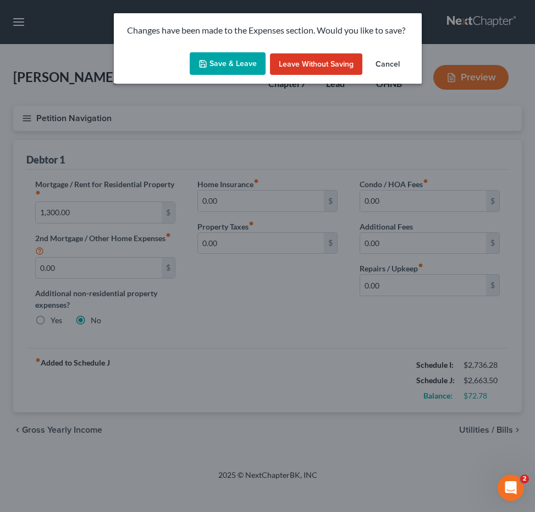
click at [247, 69] on button "Save & Leave" at bounding box center [228, 63] width 76 height 23
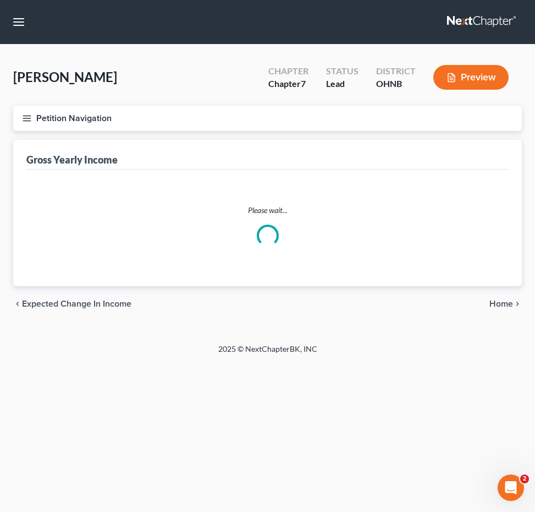
click at [35, 119] on button "Petition Navigation" at bounding box center [267, 118] width 509 height 25
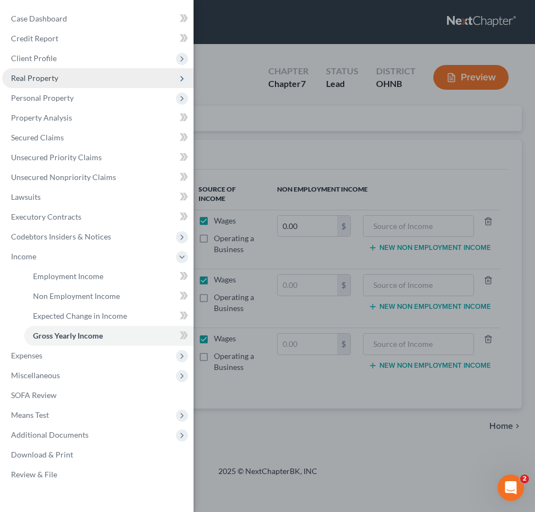
click at [84, 79] on span "Real Property" at bounding box center [98, 78] width 192 height 20
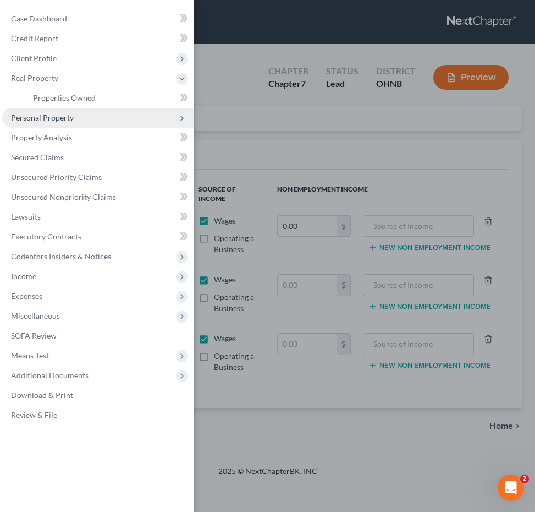
click at [73, 117] on span "Personal Property" at bounding box center [98, 118] width 192 height 20
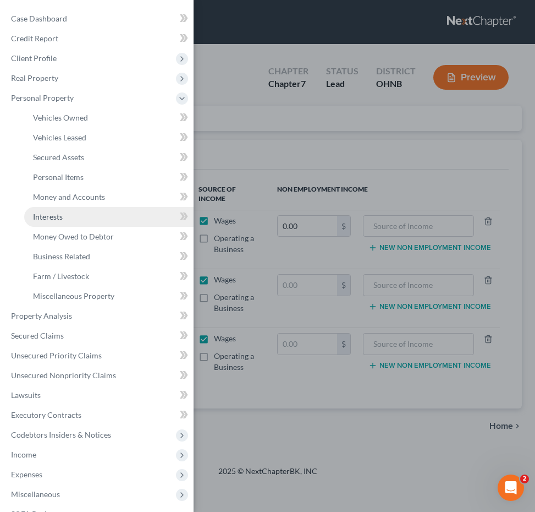
click at [67, 218] on link "Interests" at bounding box center [109, 217] width 170 height 20
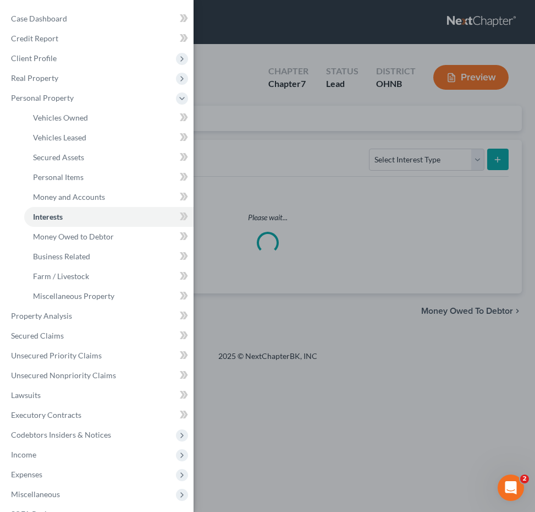
click at [288, 153] on div "Case Dashboard Payments Invoices Payments Payments Credit Report Client Profile" at bounding box center [267, 256] width 535 height 512
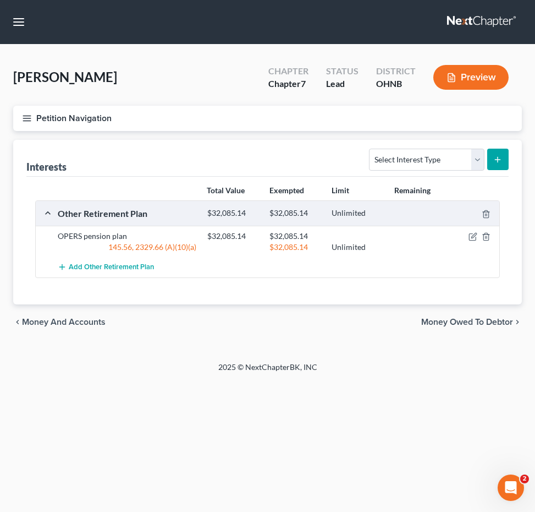
click at [31, 114] on icon "button" at bounding box center [27, 118] width 10 height 10
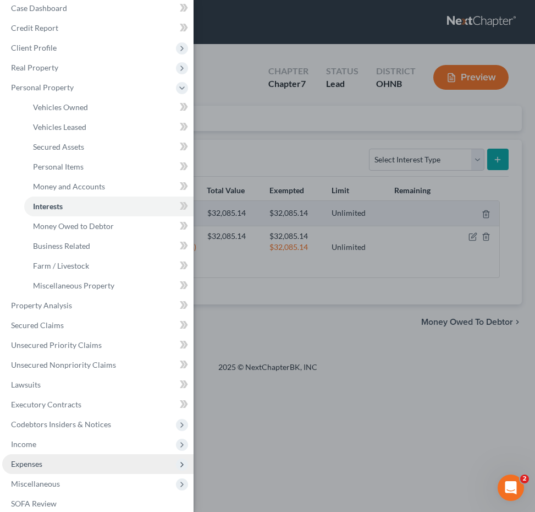
scroll to position [9, 0]
click at [52, 467] on span "Expenses" at bounding box center [98, 465] width 192 height 20
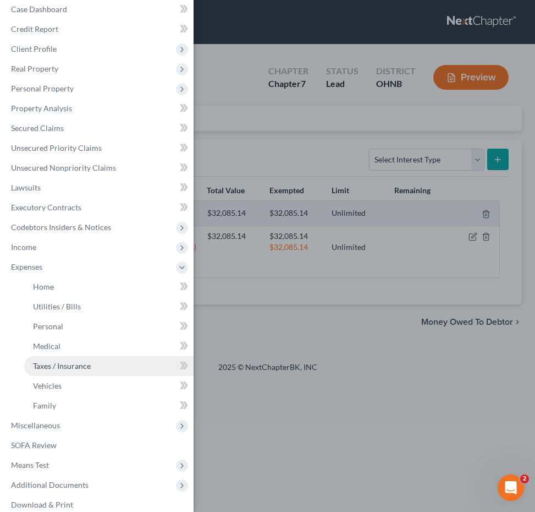
click at [66, 370] on span "Taxes / Insurance" at bounding box center [62, 365] width 58 height 9
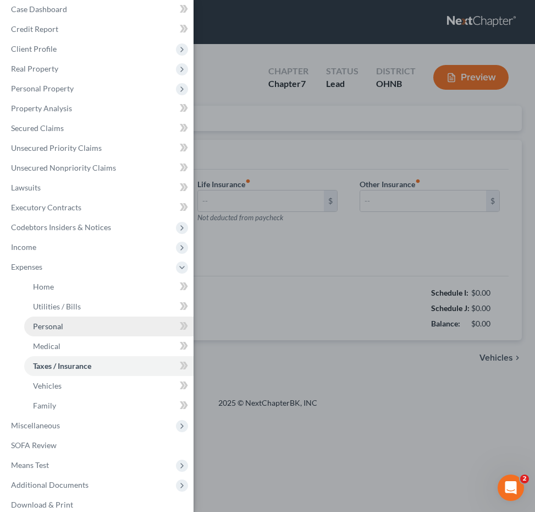
type input "0.00"
type input "23.50"
type input "0.00"
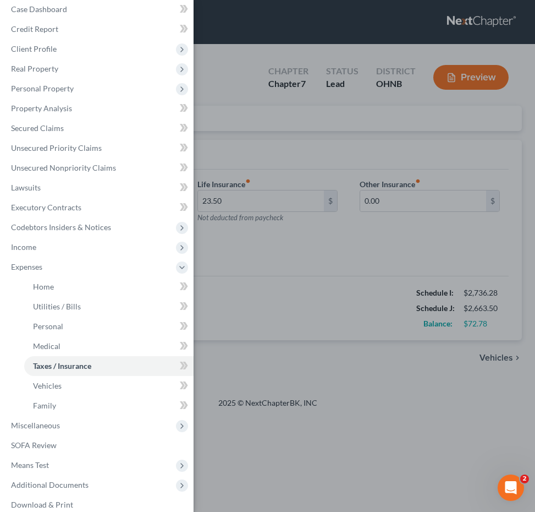
click at [259, 197] on div "Case Dashboard Payments Invoices Payments Payments Credit Report Client Profile" at bounding box center [267, 256] width 535 height 512
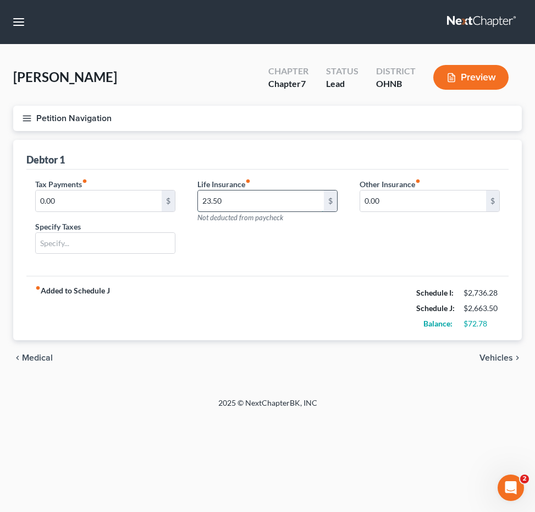
click at [238, 203] on input "23.50" at bounding box center [261, 200] width 126 height 21
type input "2"
click at [30, 123] on button "Petition Navigation" at bounding box center [267, 118] width 509 height 25
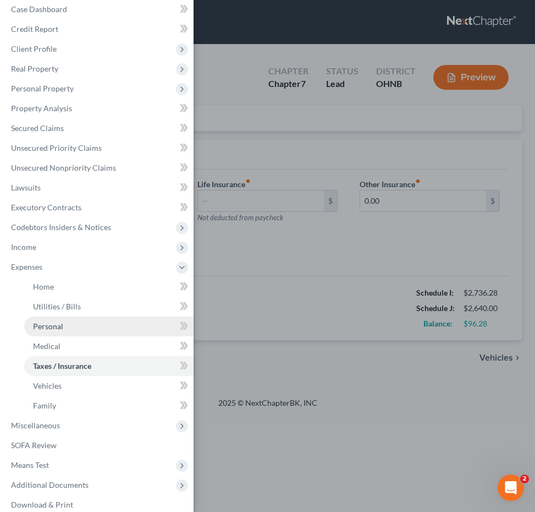
click at [62, 329] on span "Personal" at bounding box center [48, 325] width 30 height 9
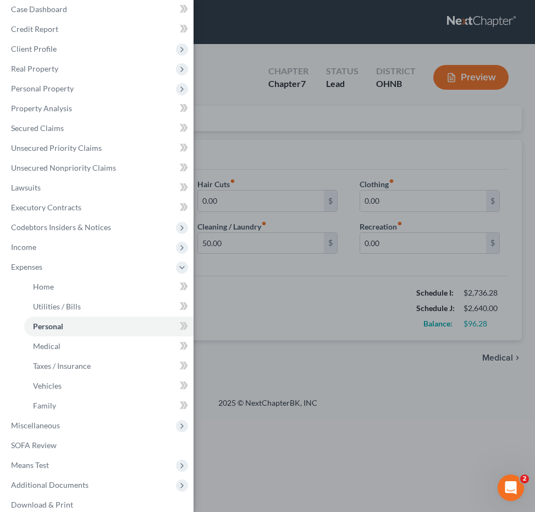
click at [246, 307] on div "Case Dashboard Payments Invoices Payments Payments Credit Report Client Profile" at bounding box center [267, 256] width 535 height 512
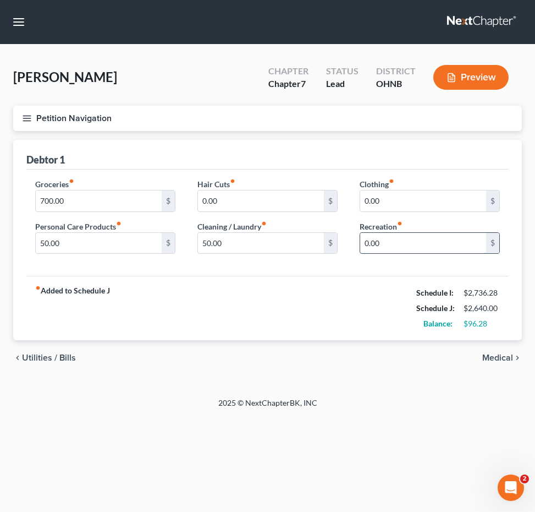
click at [365, 244] on input "0.00" at bounding box center [423, 243] width 126 height 21
type input "50.00"
click at [29, 117] on icon "button" at bounding box center [27, 118] width 10 height 10
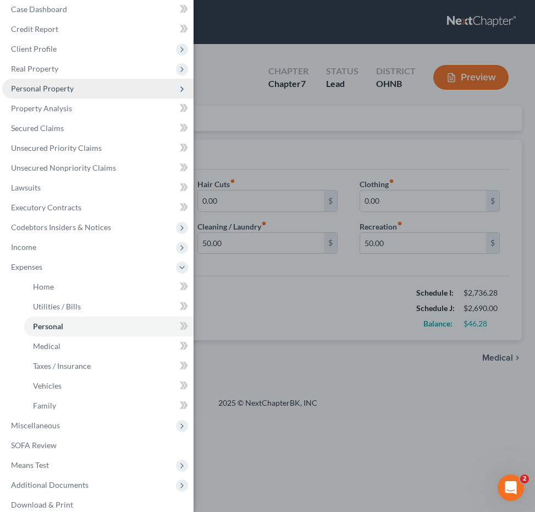
click at [64, 92] on span "Personal Property" at bounding box center [42, 88] width 63 height 9
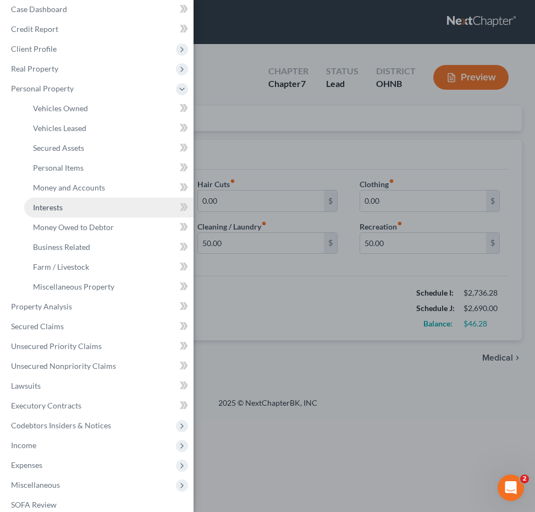
click at [62, 210] on span "Interests" at bounding box center [48, 207] width 30 height 9
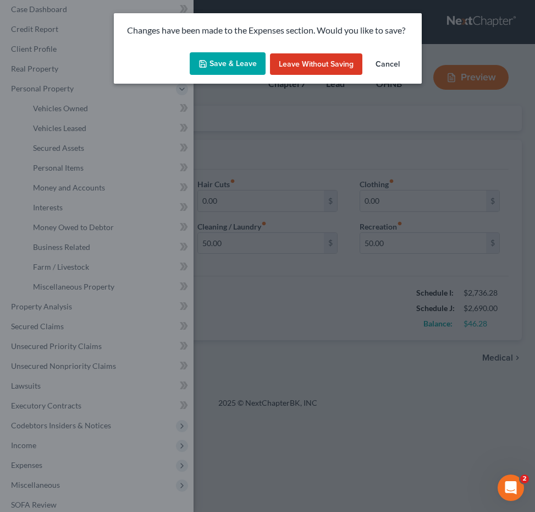
click at [231, 61] on button "Save & Leave" at bounding box center [228, 63] width 76 height 23
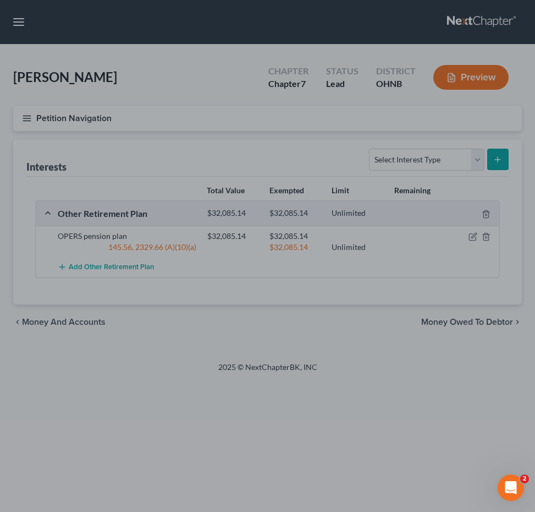
click at [233, 155] on div at bounding box center [267, 256] width 535 height 512
click at [30, 117] on div at bounding box center [267, 256] width 535 height 512
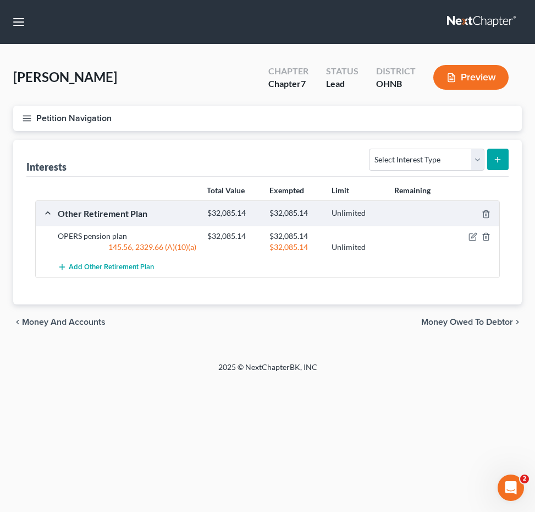
click at [30, 122] on icon "button" at bounding box center [27, 118] width 10 height 10
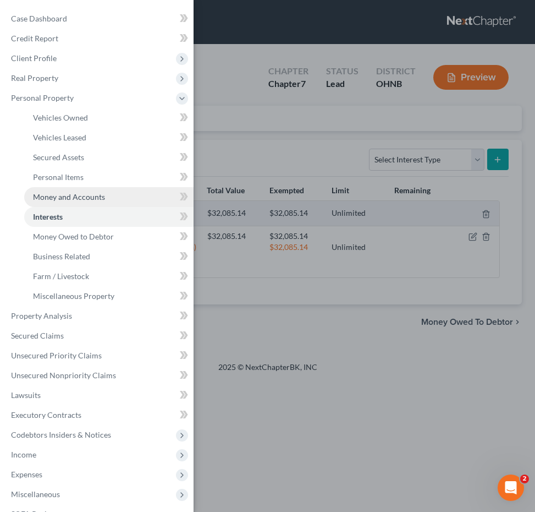
click at [56, 199] on span "Money and Accounts" at bounding box center [69, 196] width 72 height 9
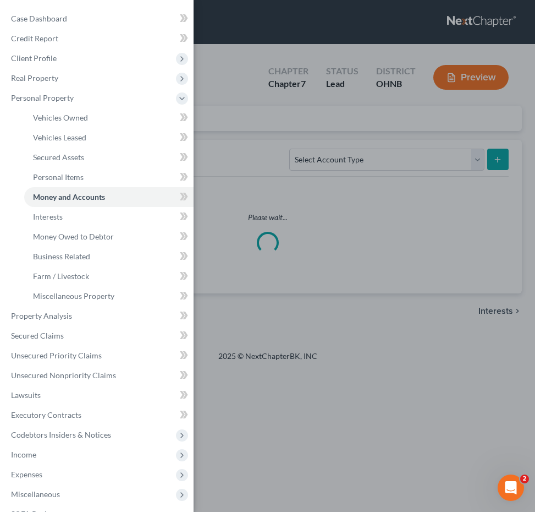
click at [211, 152] on div "Case Dashboard Payments Invoices Payments Payments Credit Report Client Profile" at bounding box center [267, 256] width 535 height 512
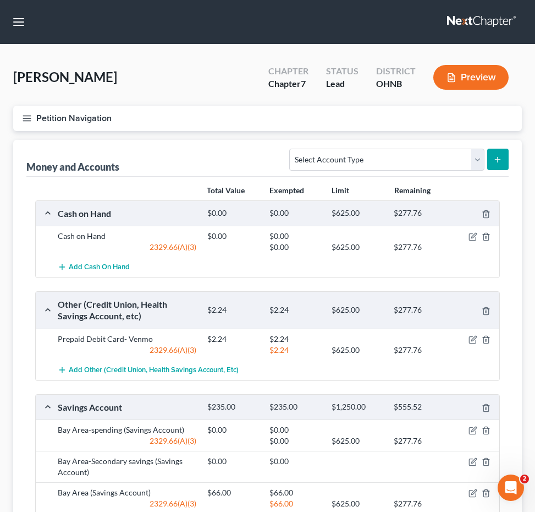
click at [34, 116] on button "Petition Navigation" at bounding box center [267, 118] width 509 height 25
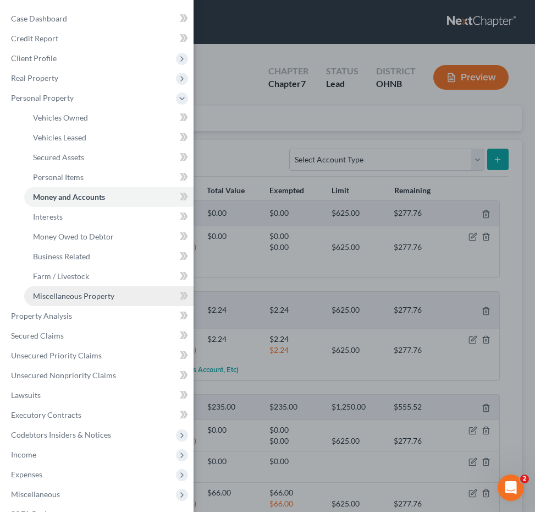
click at [69, 295] on span "Miscellaneous Property" at bounding box center [73, 295] width 81 height 9
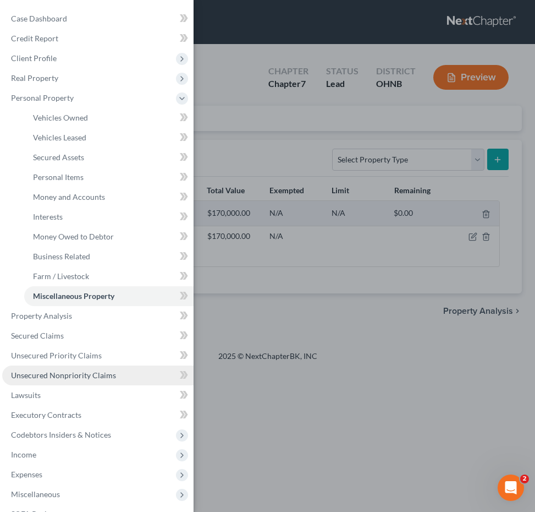
click at [92, 374] on span "Unsecured Nonpriority Claims" at bounding box center [63, 374] width 105 height 9
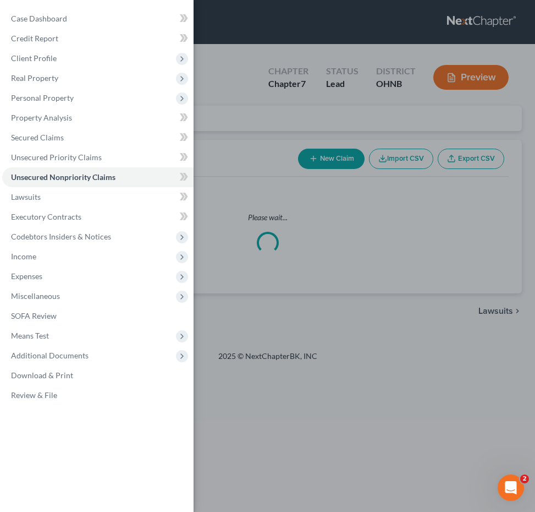
click at [268, 337] on div "Case Dashboard Payments Invoices Payments Payments Credit Report Client Profile" at bounding box center [267, 256] width 535 height 512
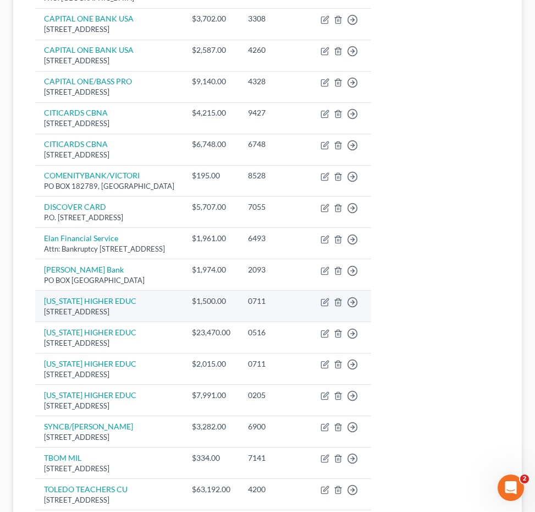
scroll to position [297, 0]
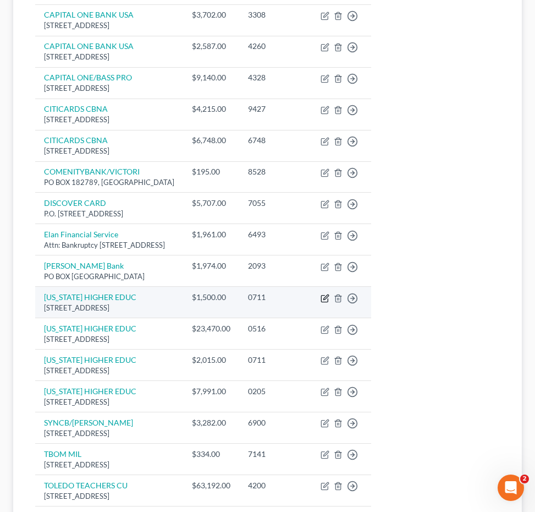
click at [330, 296] on icon "button" at bounding box center [325, 298] width 9 height 9
select select "26"
select select "14"
select select "0"
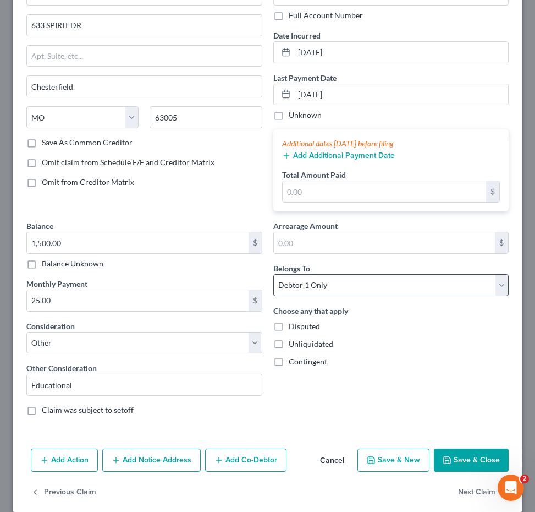
scroll to position [79, 0]
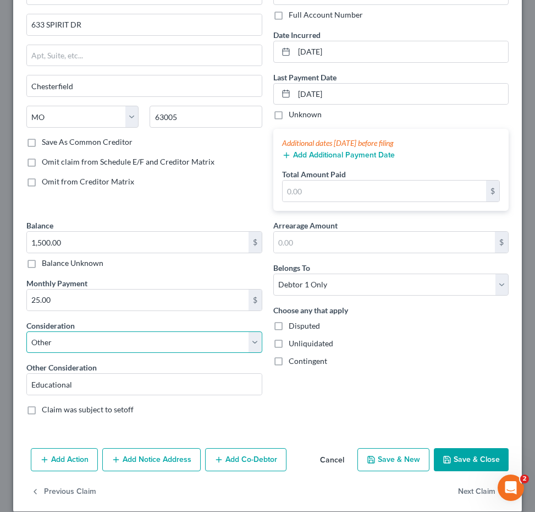
select select "17"
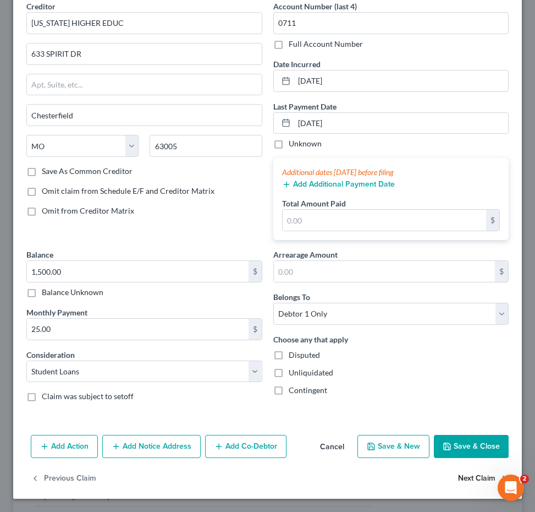
click at [470, 479] on button "Next Claim" at bounding box center [483, 478] width 51 height 23
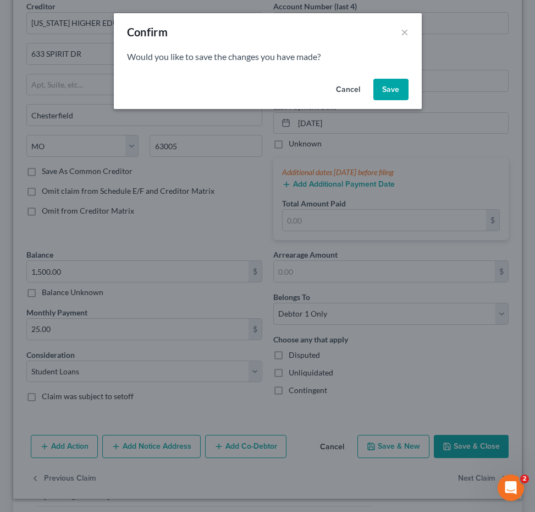
click at [390, 92] on button "Save" at bounding box center [391, 90] width 35 height 22
select select "26"
select select "14"
select select "0"
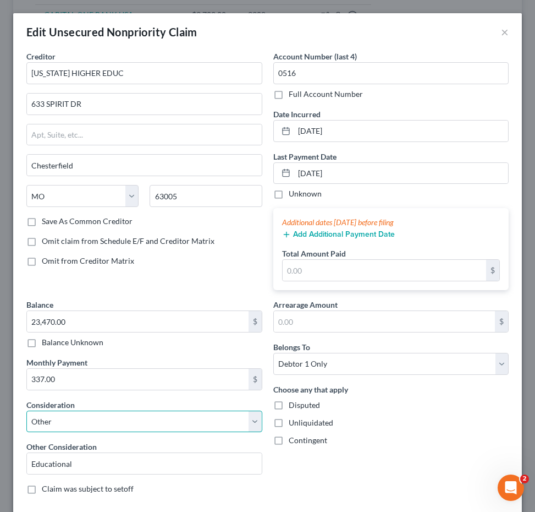
select select "17"
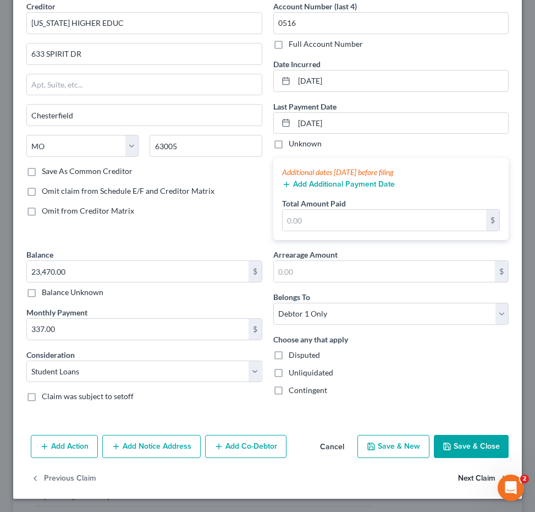
click at [468, 475] on button "Next Claim" at bounding box center [483, 478] width 51 height 23
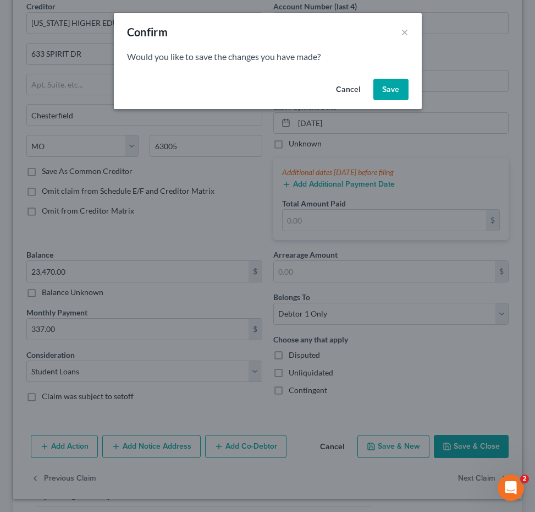
click at [390, 93] on button "Save" at bounding box center [391, 90] width 35 height 22
select select "26"
select select "14"
select select "0"
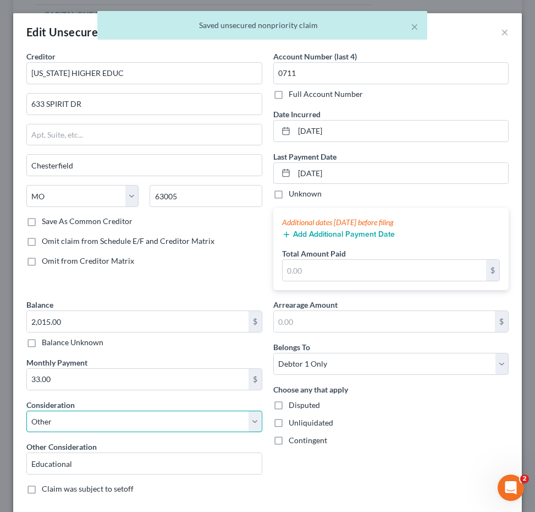
select select "17"
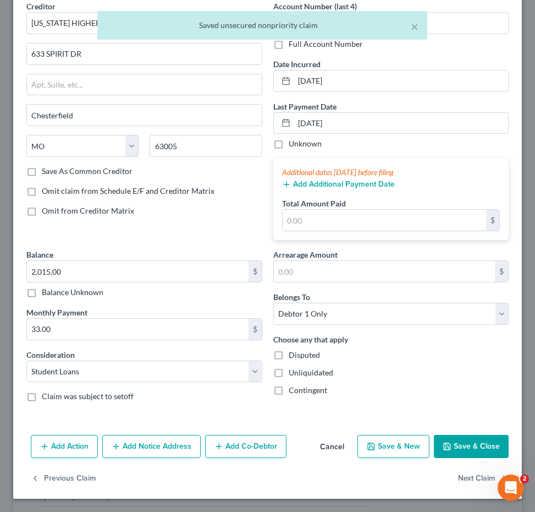
click at [464, 449] on button "Save & Close" at bounding box center [471, 446] width 75 height 23
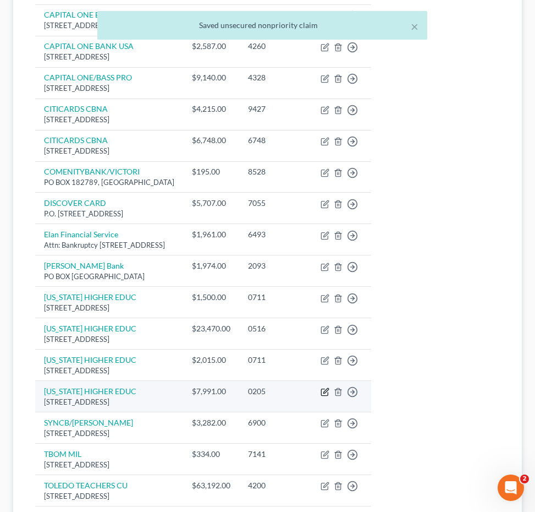
click at [330, 390] on icon "button" at bounding box center [325, 391] width 9 height 9
select select "26"
select select "14"
select select "0"
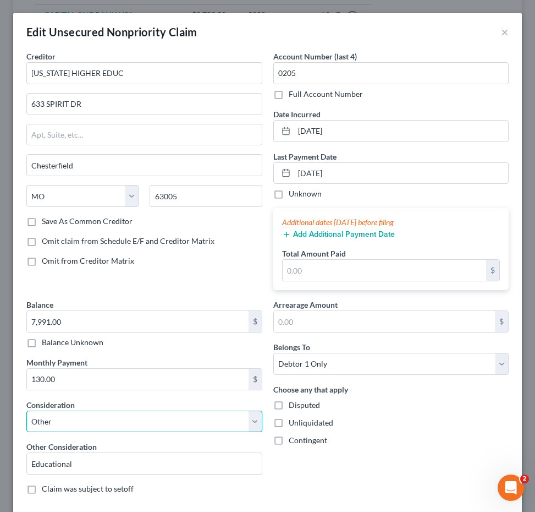
select select "17"
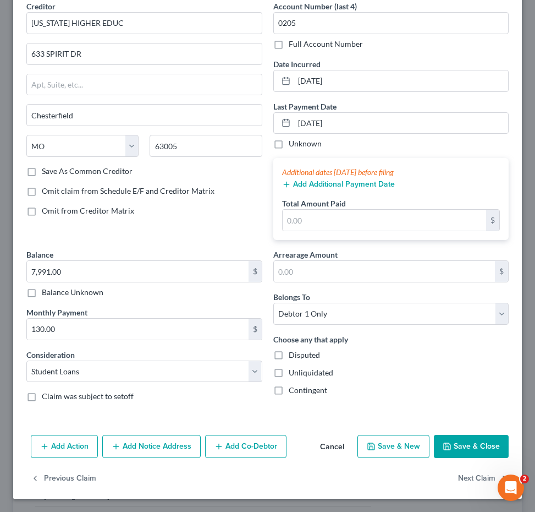
click at [453, 450] on button "Save & Close" at bounding box center [471, 446] width 75 height 23
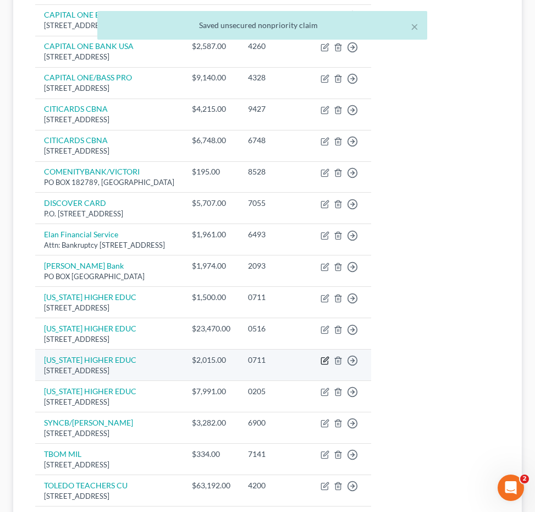
click at [330, 358] on icon "button" at bounding box center [325, 360] width 9 height 9
select select "26"
select select "17"
select select "0"
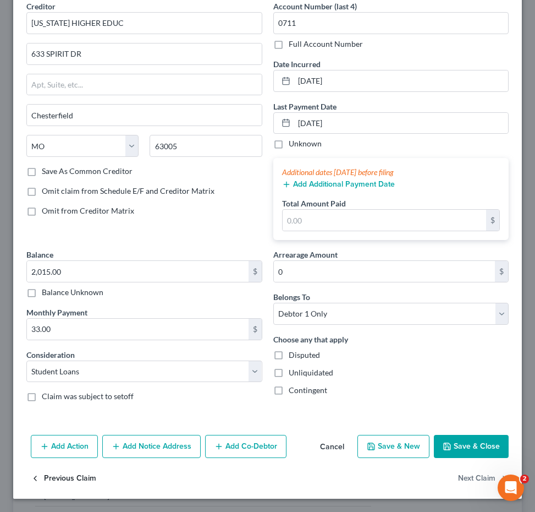
click at [66, 479] on button "Previous Claim" at bounding box center [63, 478] width 65 height 23
select select "26"
select select "17"
select select "0"
click at [66, 471] on button "Previous Claim" at bounding box center [63, 478] width 65 height 23
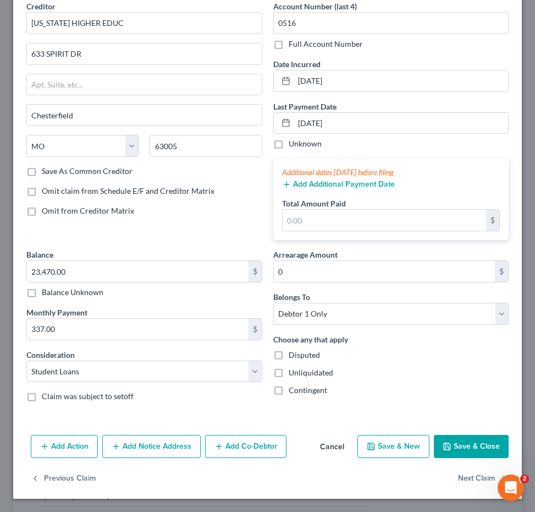
select select "26"
select select "17"
select select "0"
click at [59, 480] on button "Previous Claim" at bounding box center [63, 478] width 65 height 23
select select "45"
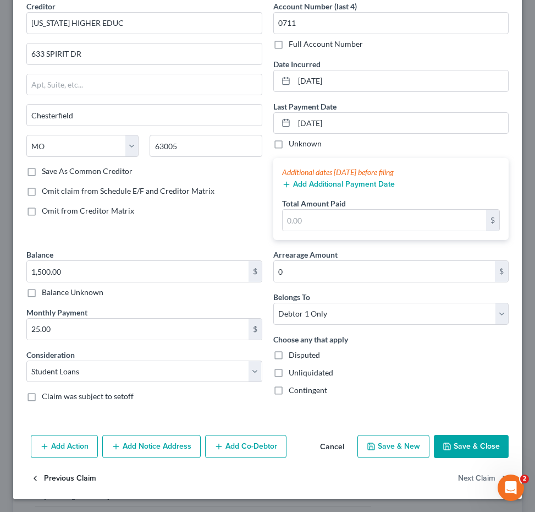
select select "2"
select select "0"
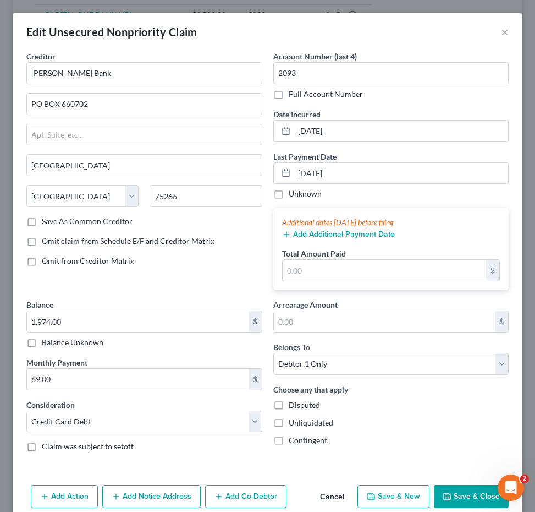
scroll to position [0, 0]
click at [506, 32] on button "×" at bounding box center [505, 31] width 8 height 13
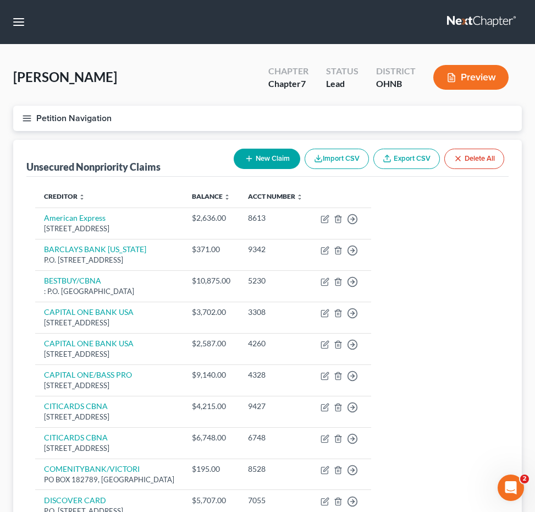
click at [37, 111] on button "Petition Navigation" at bounding box center [267, 118] width 509 height 25
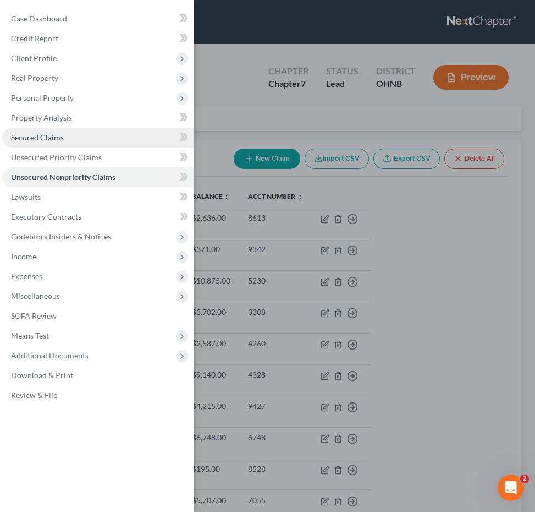
click at [47, 141] on span "Secured Claims" at bounding box center [37, 137] width 53 height 9
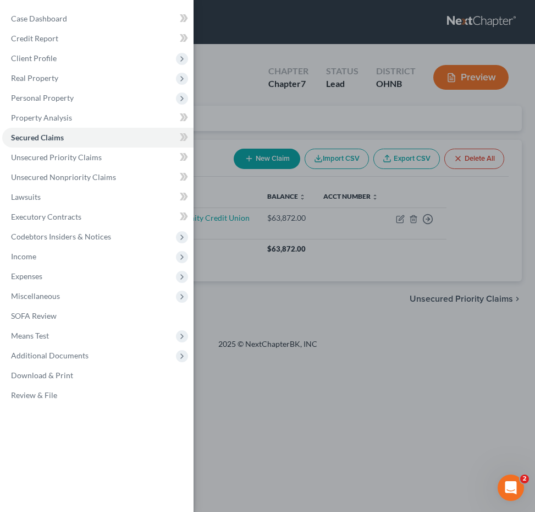
click at [233, 218] on div "Case Dashboard Payments Invoices Payments Payments Credit Report Client Profile" at bounding box center [267, 256] width 535 height 512
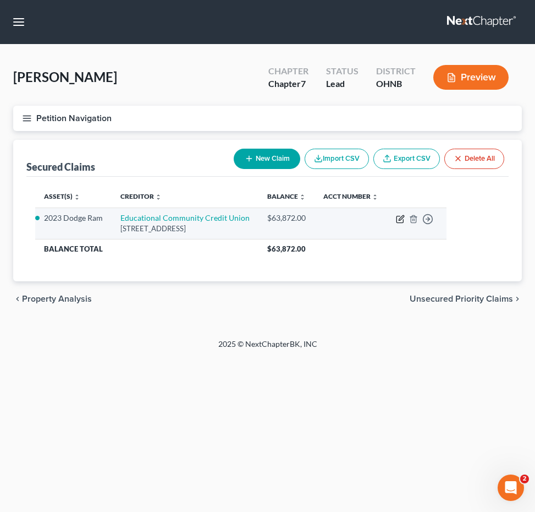
click at [399, 218] on icon "button" at bounding box center [401, 217] width 5 height 5
select select "26"
select select "0"
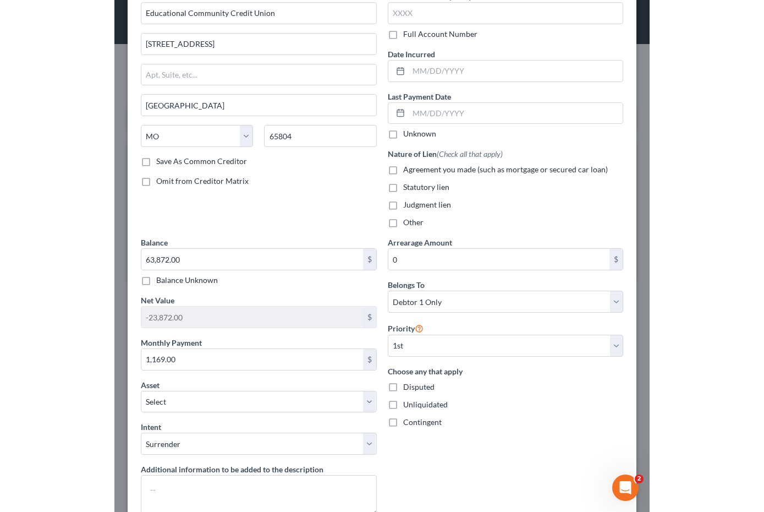
scroll to position [7, 0]
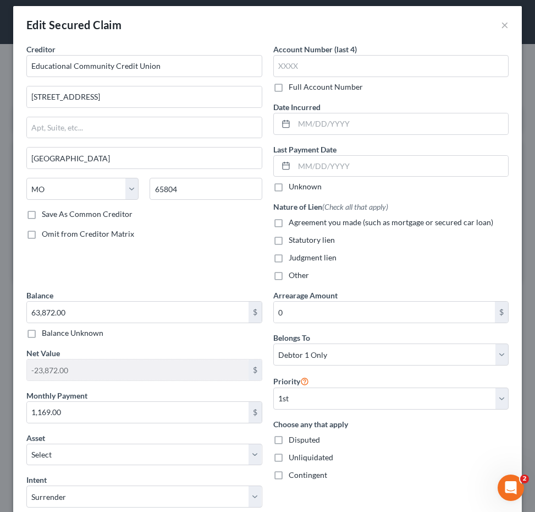
click at [289, 222] on label "Agreement you made (such as mortgage or secured car loan)" at bounding box center [391, 222] width 205 height 11
click at [293, 222] on input "Agreement you made (such as mortgage or secured car loan)" at bounding box center [296, 220] width 7 height 7
checkbox input "true"
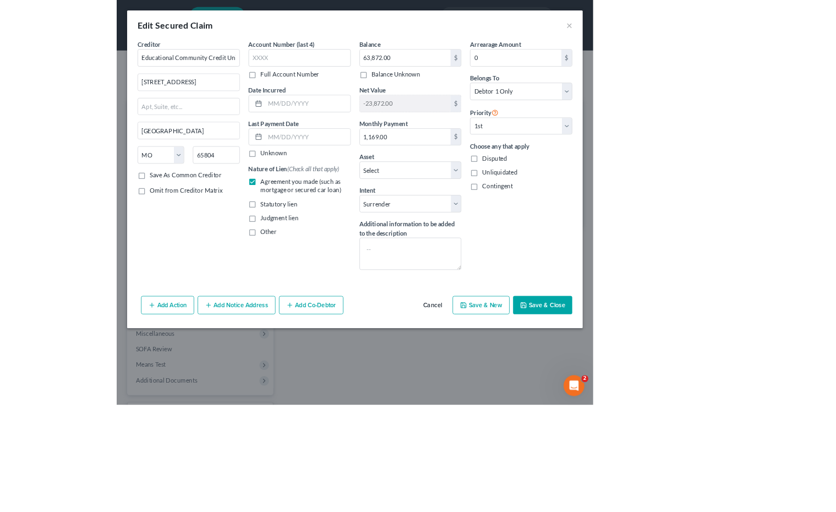
scroll to position [0, 0]
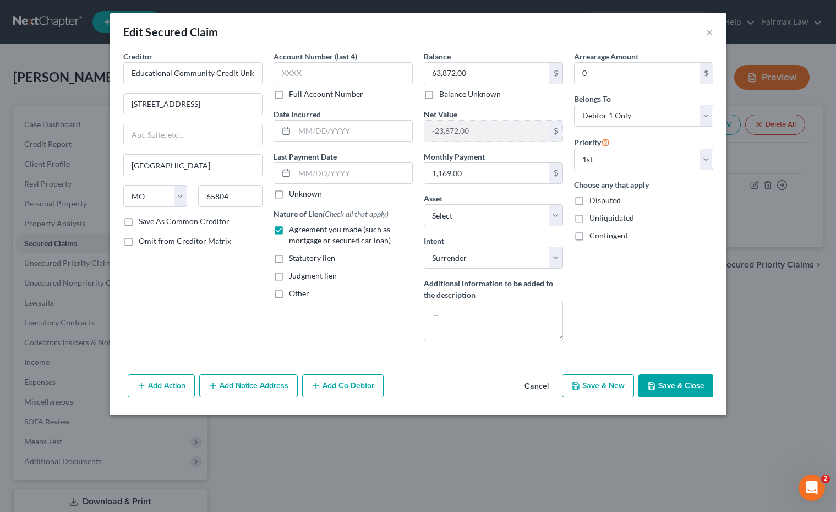
click at [535, 386] on button "Save & Close" at bounding box center [675, 385] width 75 height 23
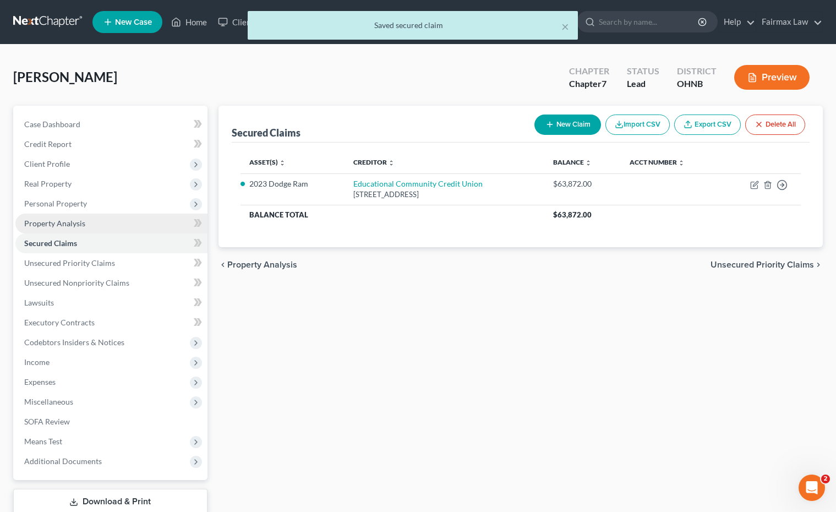
click at [107, 223] on link "Property Analysis" at bounding box center [111, 224] width 192 height 20
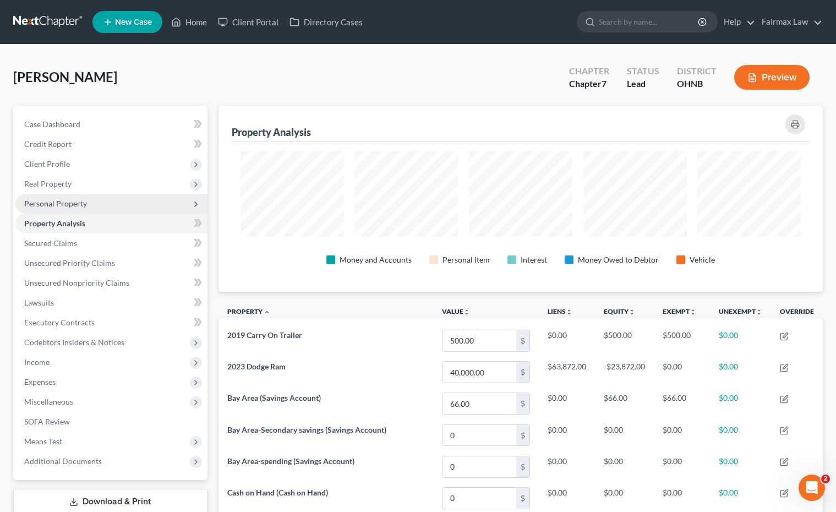
click at [117, 204] on span "Personal Property" at bounding box center [111, 204] width 192 height 20
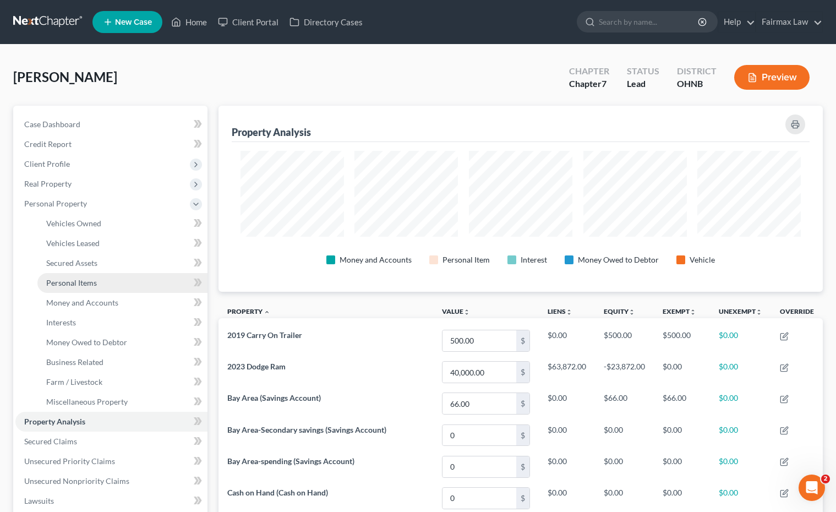
click at [89, 285] on span "Personal Items" at bounding box center [71, 282] width 51 height 9
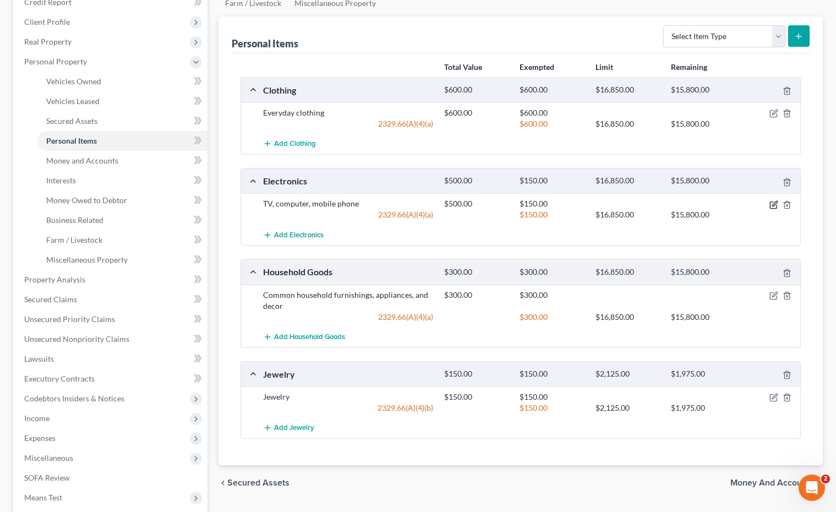
click at [535, 205] on icon "button" at bounding box center [774, 203] width 5 height 5
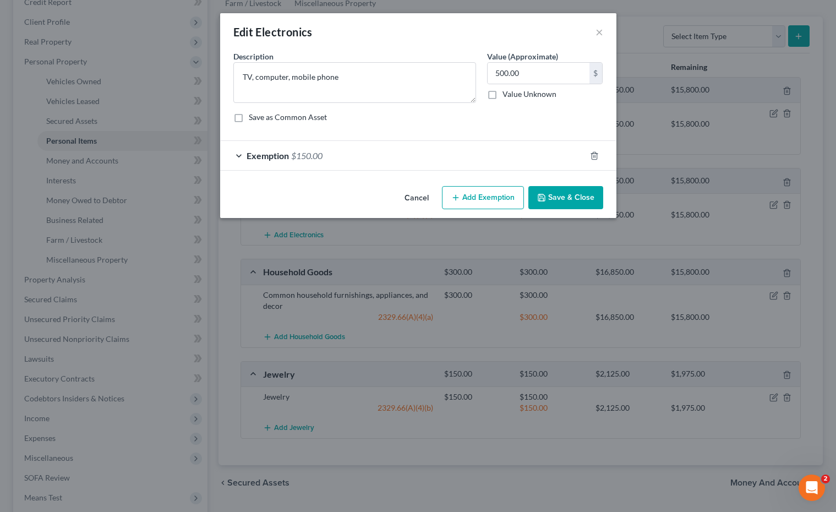
click at [454, 157] on div "Exemption $150.00" at bounding box center [402, 155] width 365 height 29
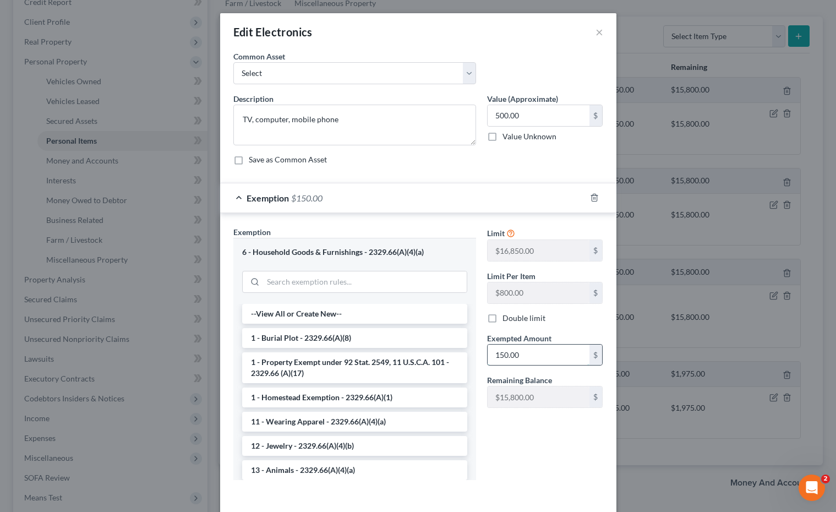
click at [507, 352] on input "150.00" at bounding box center [539, 355] width 102 height 21
type input "0"
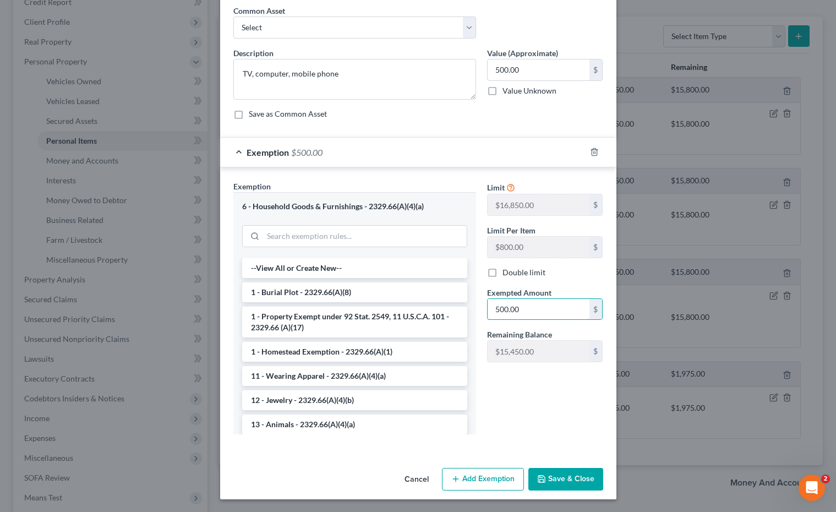
type input "500.00"
click at [535, 476] on button "Save & Close" at bounding box center [565, 479] width 75 height 23
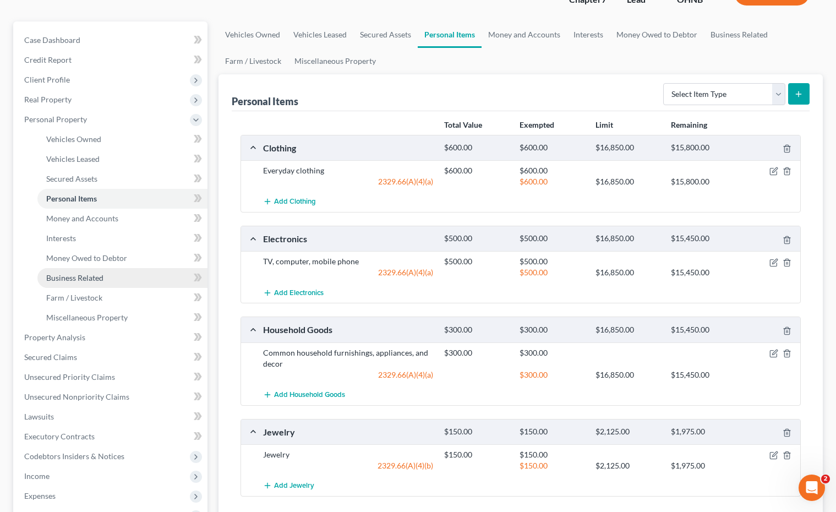
click at [134, 283] on link "Business Related" at bounding box center [122, 278] width 170 height 20
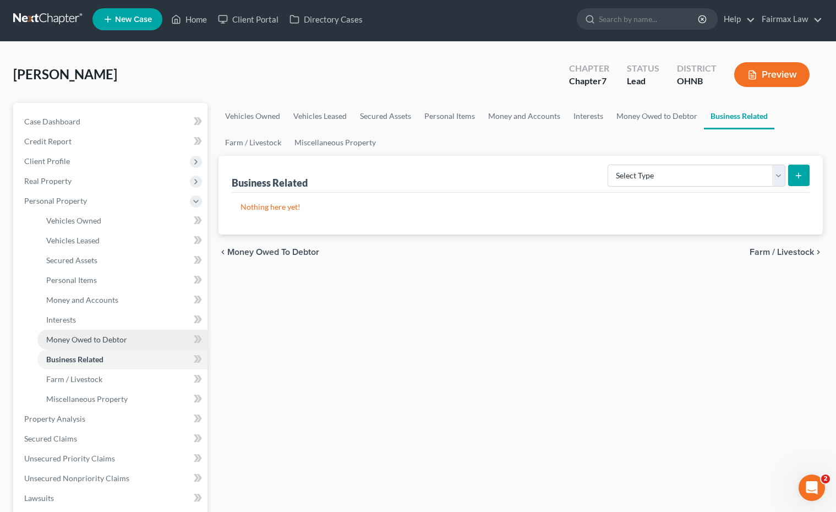
click at [110, 335] on span "Money Owed to Debtor" at bounding box center [86, 339] width 81 height 9
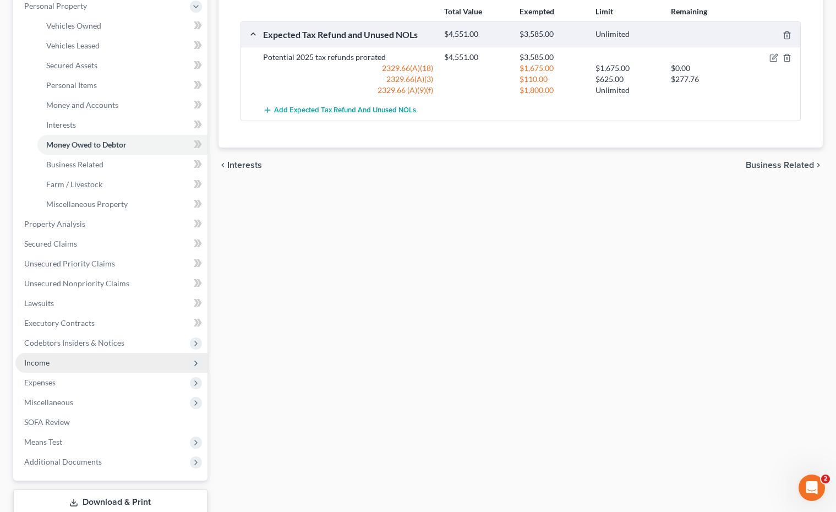
click at [101, 365] on span "Income" at bounding box center [111, 363] width 192 height 20
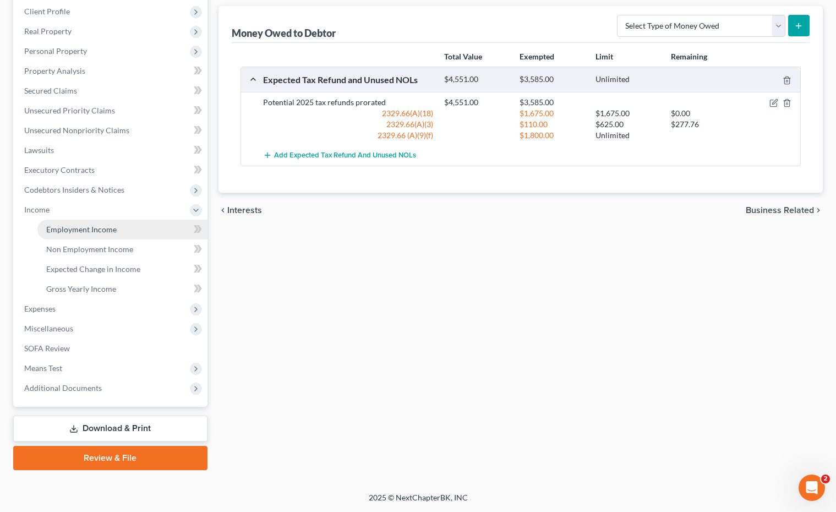
click at [108, 233] on span "Employment Income" at bounding box center [81, 229] width 70 height 9
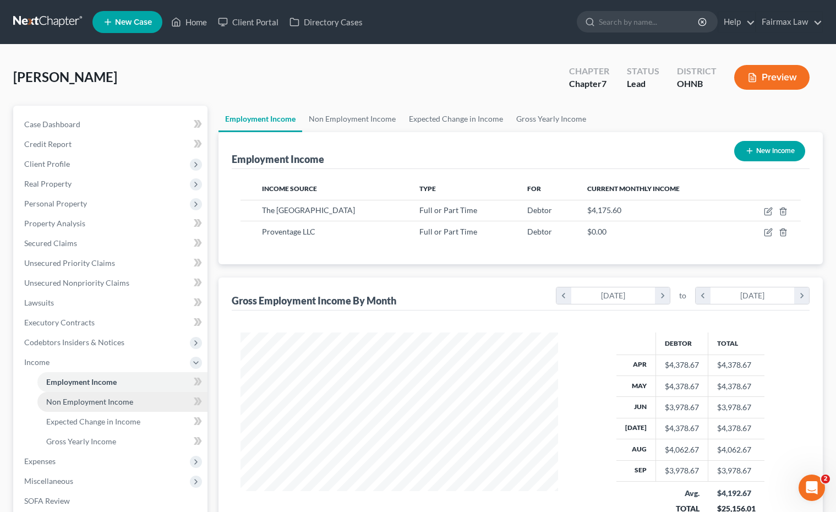
click at [104, 403] on span "Non Employment Income" at bounding box center [89, 401] width 87 height 9
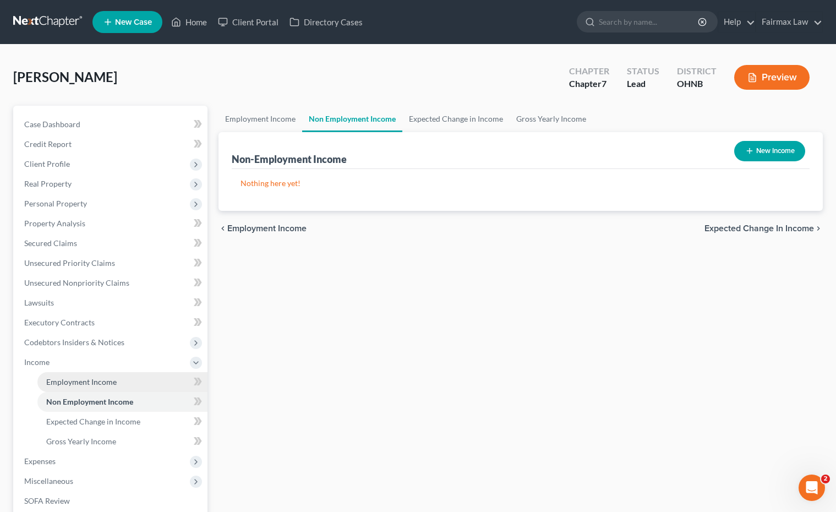
click at [107, 386] on link "Employment Income" at bounding box center [122, 382] width 170 height 20
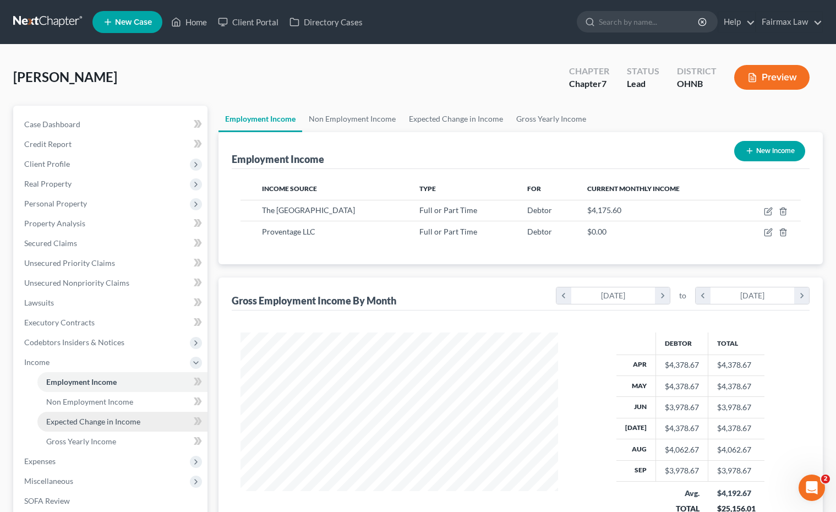
click at [102, 426] on link "Expected Change in Income" at bounding box center [122, 422] width 170 height 20
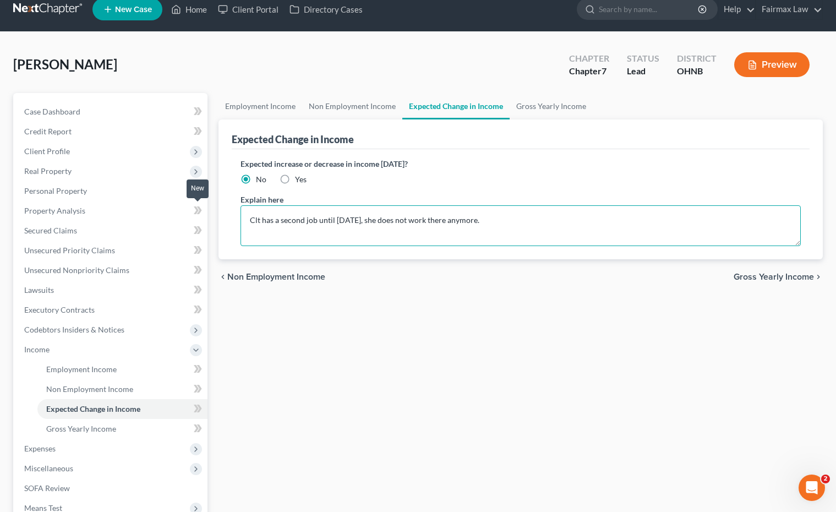
drag, startPoint x: 494, startPoint y: 221, endPoint x: 195, endPoint y: 215, distance: 298.3
click at [195, 215] on div "Petition Navigation Case Dashboard Payments Invoices Payments Payments Credit R…" at bounding box center [418, 351] width 821 height 517
type textarea "Debtor was working a second job and stopped working there on August 4, 2025."
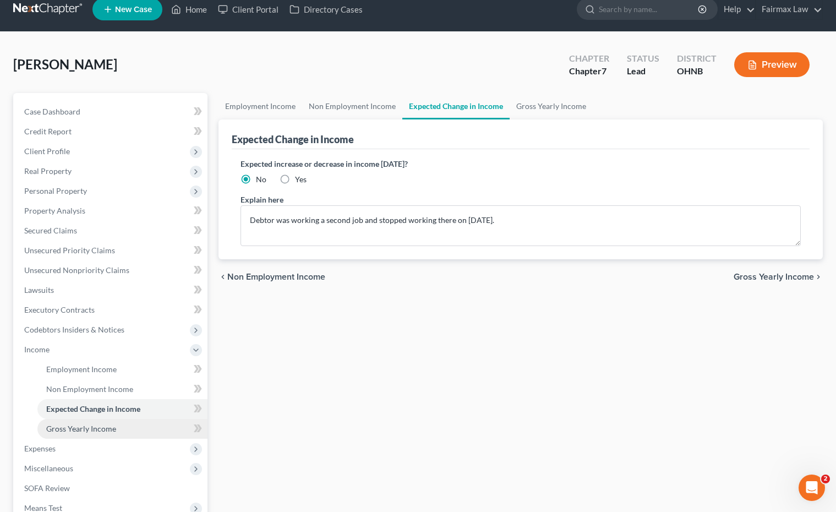
click at [81, 429] on span "Gross Yearly Income" at bounding box center [81, 428] width 70 height 9
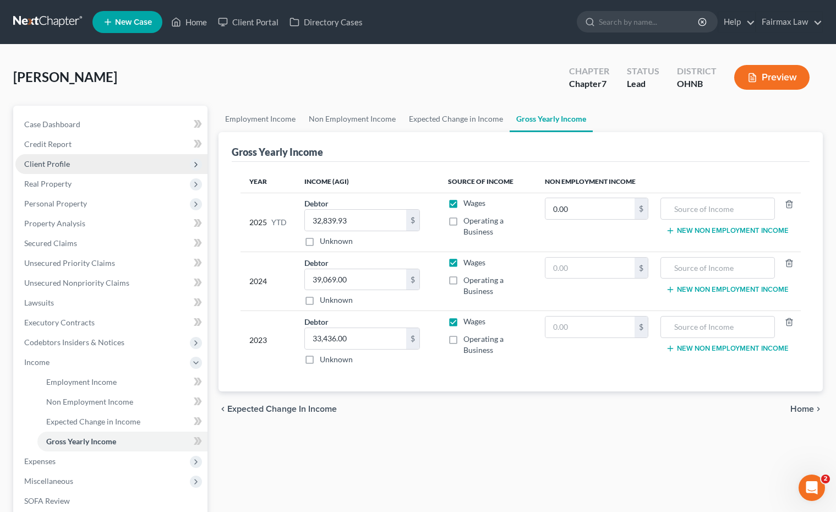
click at [55, 160] on span "Client Profile" at bounding box center [47, 163] width 46 height 9
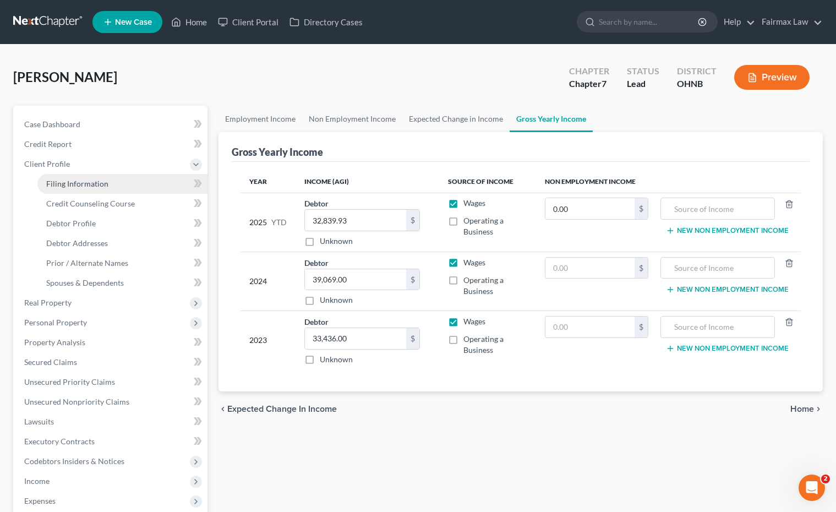
click at [58, 189] on link "Filing Information" at bounding box center [122, 184] width 170 height 20
select select "1"
select select "0"
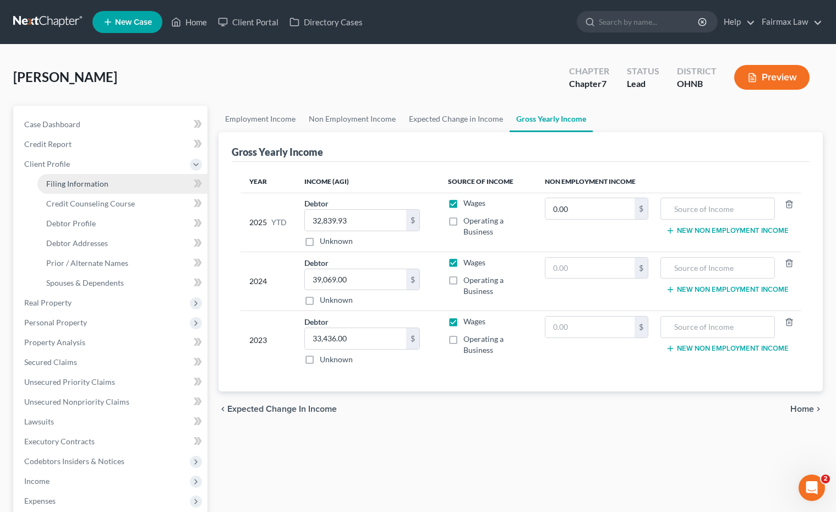
select select "36"
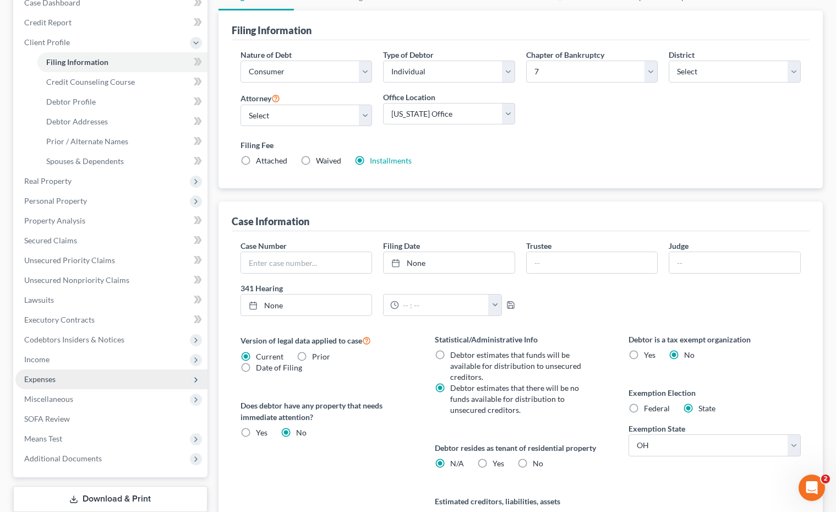
scroll to position [114, 0]
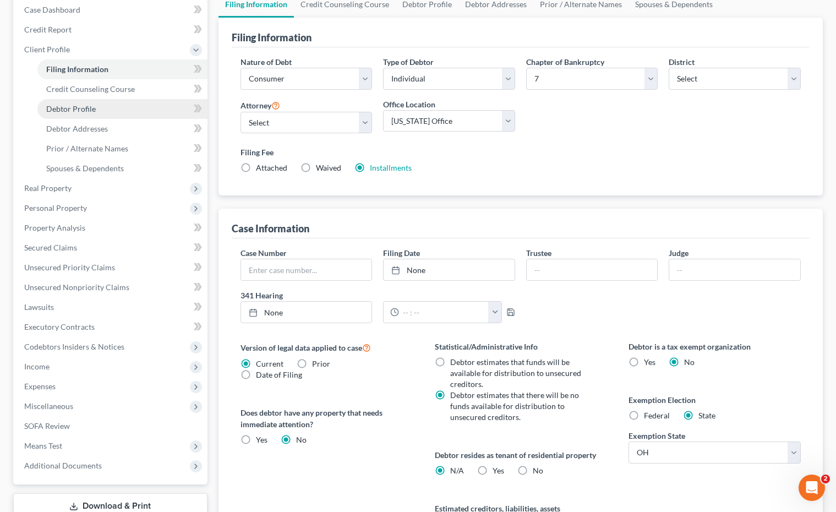
click at [84, 108] on span "Debtor Profile" at bounding box center [71, 108] width 50 height 9
select select "3"
select select "2"
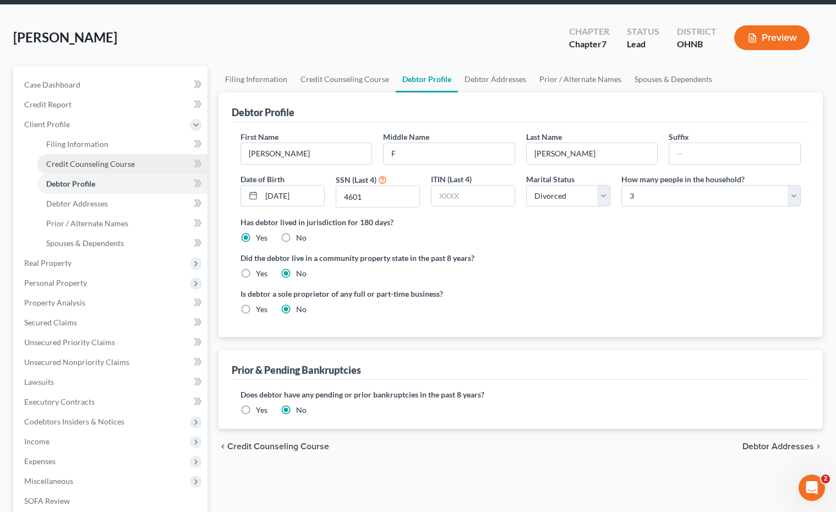
scroll to position [41, 0]
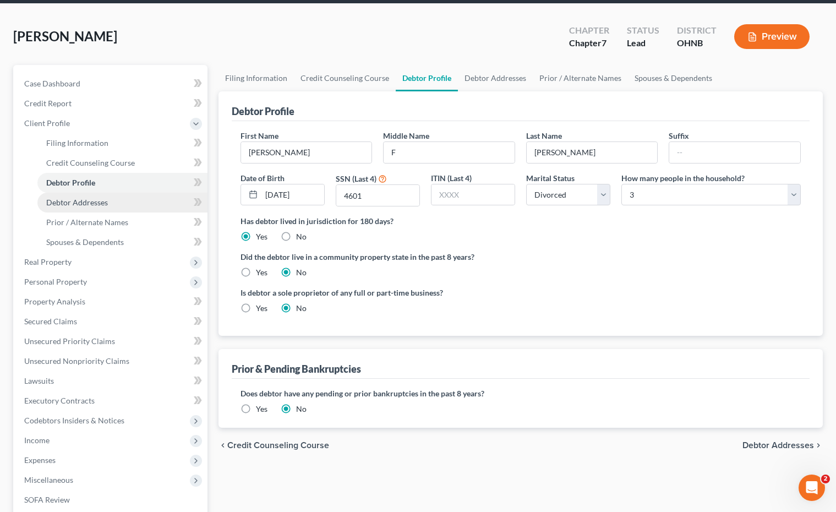
click at [81, 204] on span "Debtor Addresses" at bounding box center [77, 202] width 62 height 9
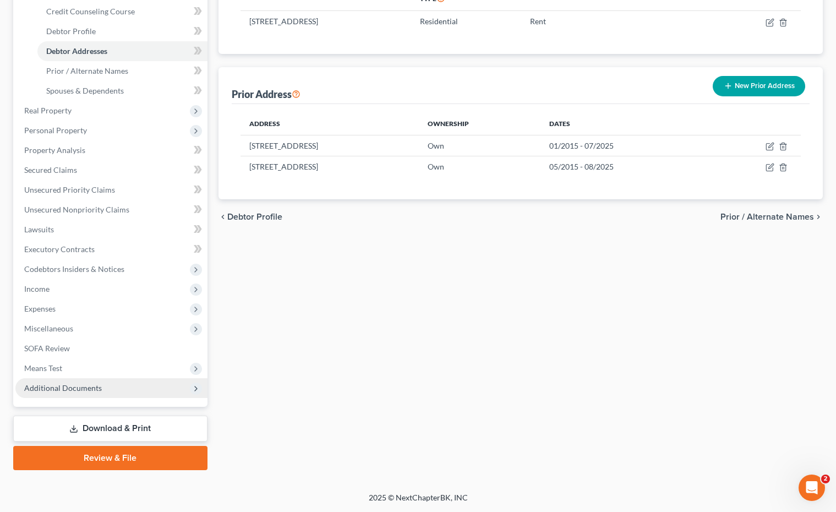
scroll to position [192, 0]
click at [83, 330] on span "Miscellaneous" at bounding box center [111, 329] width 192 height 20
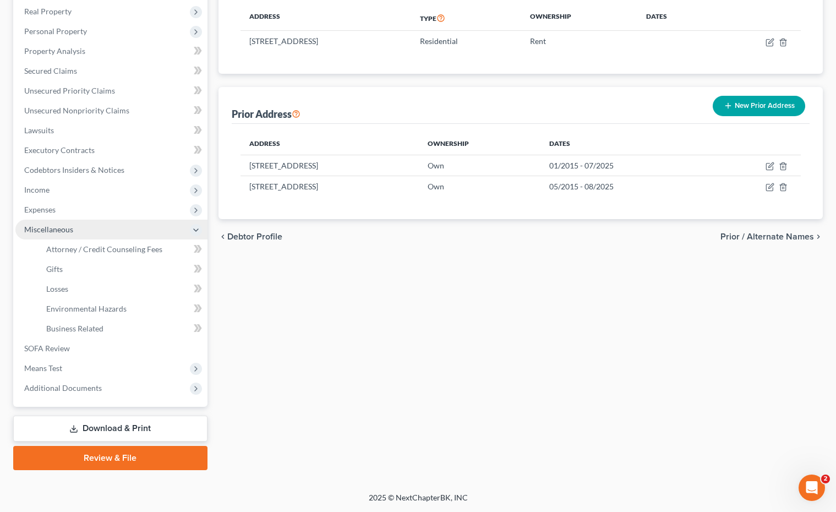
scroll to position [172, 0]
click at [90, 249] on span "Attorney / Credit Counseling Fees" at bounding box center [104, 248] width 116 height 9
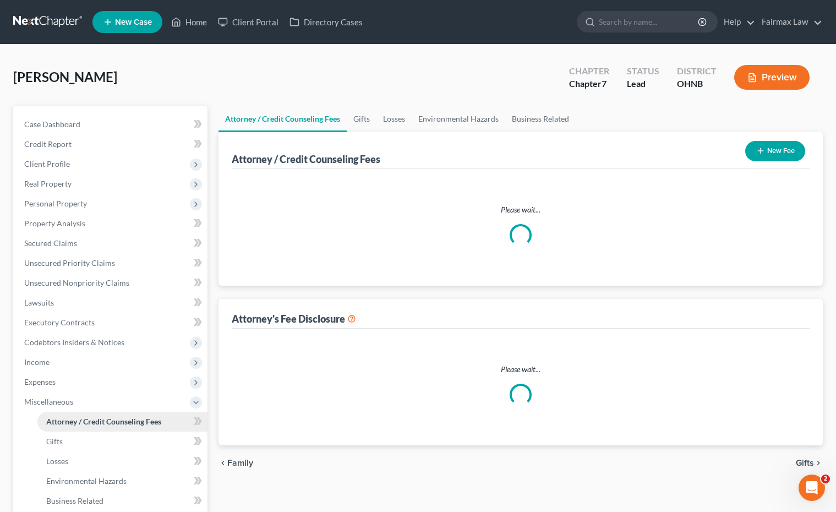
select select "1"
